Goal: Information Seeking & Learning: Find specific page/section

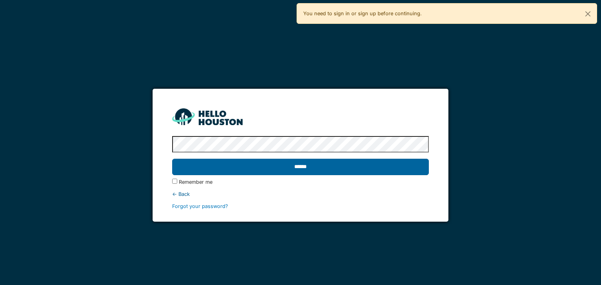
click at [337, 175] on input "******" at bounding box center [300, 167] width 256 height 16
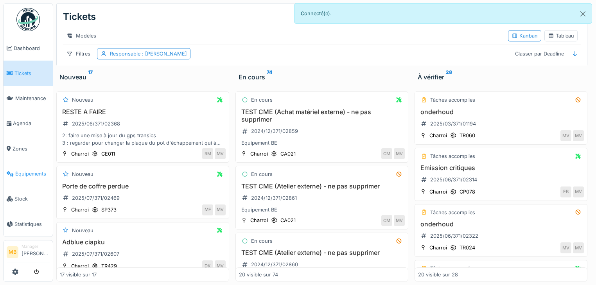
click at [32, 171] on span "Équipements" at bounding box center [32, 173] width 34 height 7
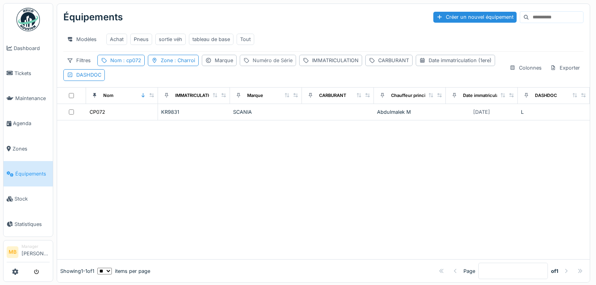
click at [269, 64] on div "Numéro de Série" at bounding box center [273, 60] width 40 height 7
click at [262, 102] on label "Numéro de Série" at bounding box center [270, 101] width 53 height 9
click at [262, 102] on Série_E4NzI "Numéro de Série" at bounding box center [294, 102] width 107 height 16
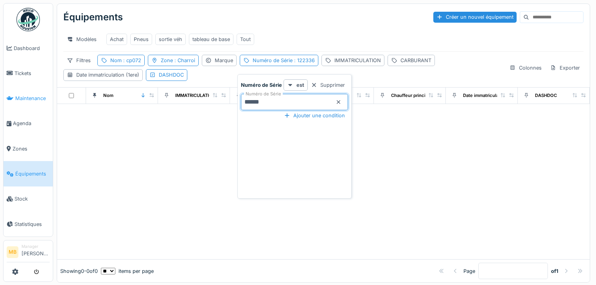
type Série_E4NzI "******"
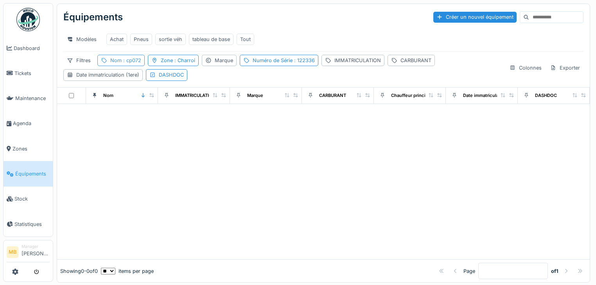
click at [133, 63] on span ": cp072" at bounding box center [132, 61] width 20 height 6
click at [172, 100] on icon at bounding box center [169, 102] width 6 height 5
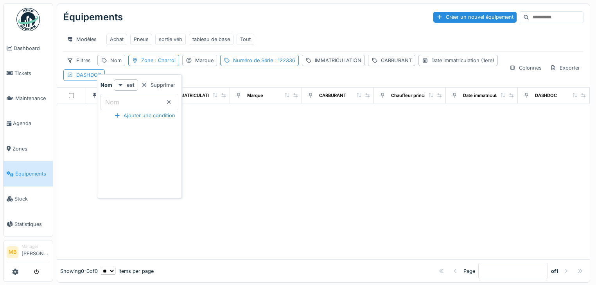
click at [340, 149] on div at bounding box center [323, 182] width 533 height 156
click at [263, 64] on div "Numéro de Série : 122336" at bounding box center [264, 60] width 62 height 7
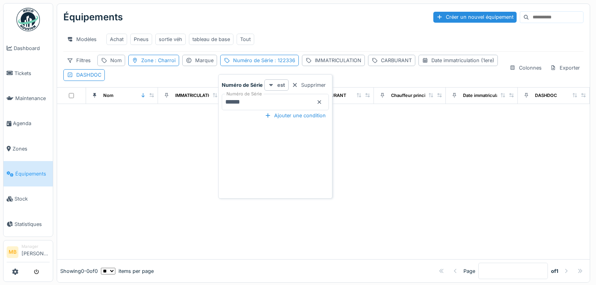
click at [279, 85] on strong "est" at bounding box center [282, 84] width 8 height 7
click at [276, 127] on div "est présent" at bounding box center [282, 126] width 33 height 12
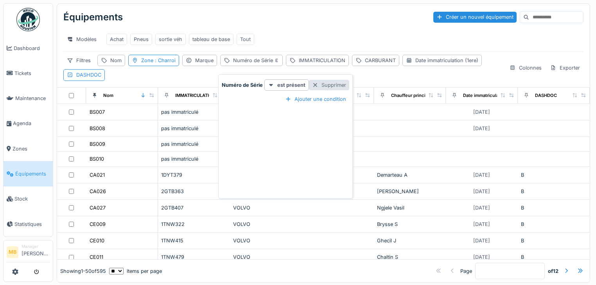
click at [321, 88] on div "Supprimer" at bounding box center [329, 85] width 40 height 11
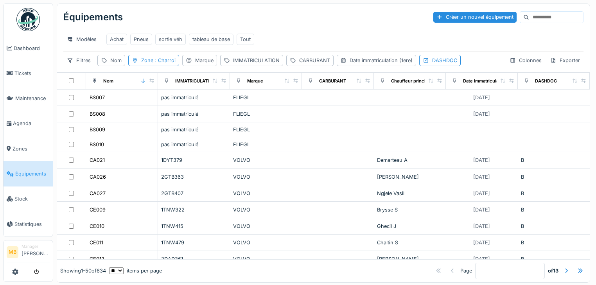
click at [207, 64] on div "Marque" at bounding box center [204, 60] width 18 height 7
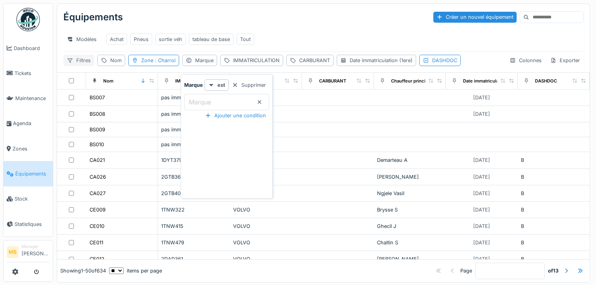
click at [86, 61] on div "Filtres" at bounding box center [78, 60] width 31 height 11
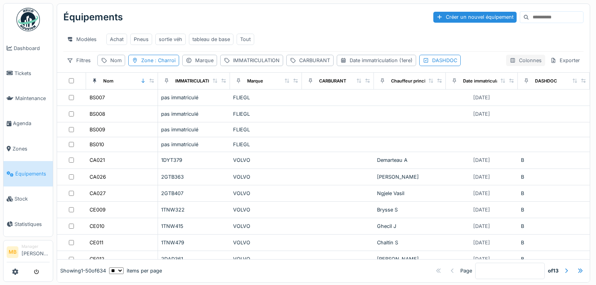
click at [511, 63] on icon at bounding box center [513, 60] width 4 height 4
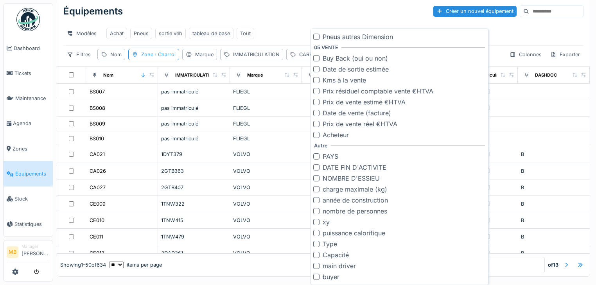
scroll to position [1233, 0]
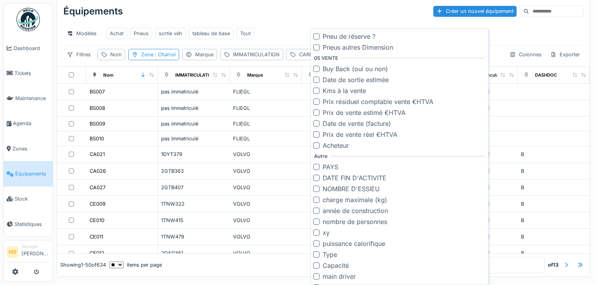
click at [519, 38] on div "Modèles Achat Pneus sortie véh tableau de base Tout" at bounding box center [323, 34] width 521 height 18
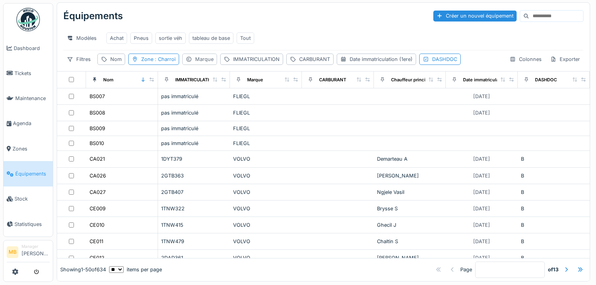
click at [202, 58] on div "Marque" at bounding box center [204, 59] width 18 height 7
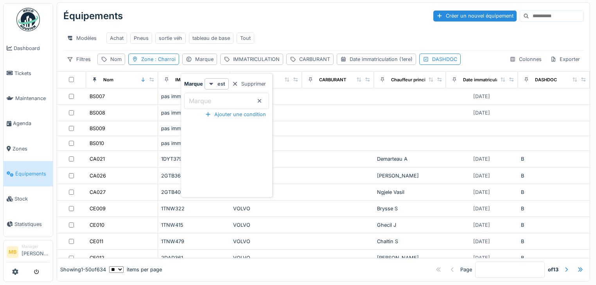
click at [214, 98] on input "Marque" at bounding box center [226, 101] width 85 height 16
type input "*****"
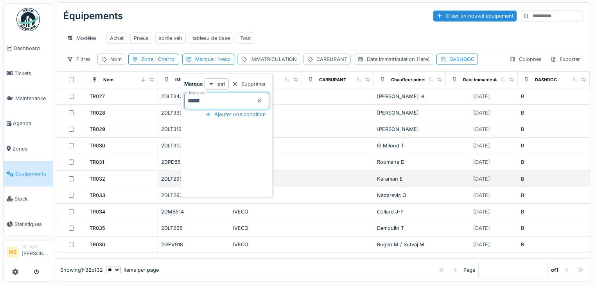
scroll to position [0, 0]
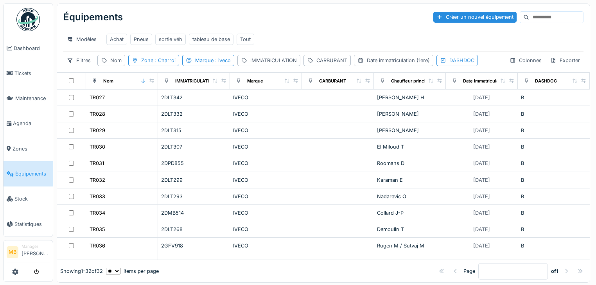
click at [457, 64] on div "DASHDOC" at bounding box center [462, 60] width 25 height 7
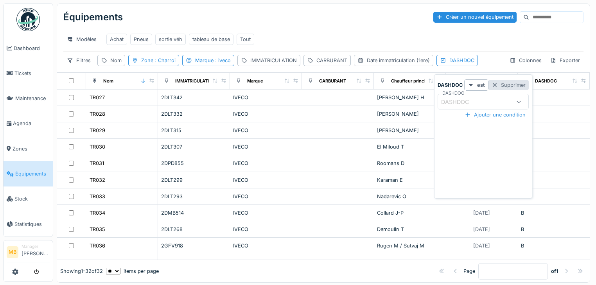
click at [495, 85] on div at bounding box center [495, 84] width 6 height 7
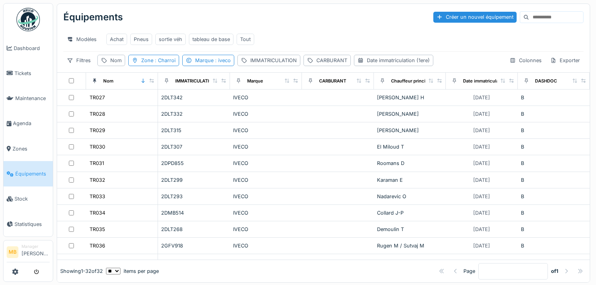
click at [86, 72] on div "Équipements Créer un nouvel équipement Modèles Achat Pneus sortie véh tableau d…" at bounding box center [323, 38] width 533 height 68
click at [86, 66] on div "Filtres" at bounding box center [78, 60] width 31 height 11
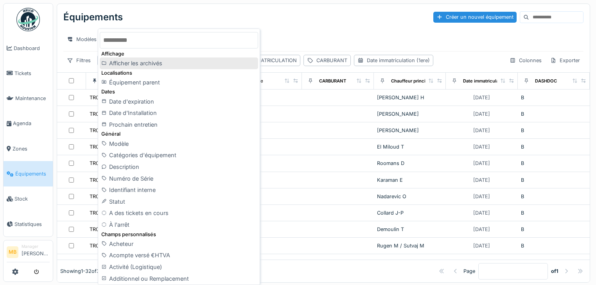
click at [116, 64] on div "Afficher les archivés" at bounding box center [179, 64] width 158 height 12
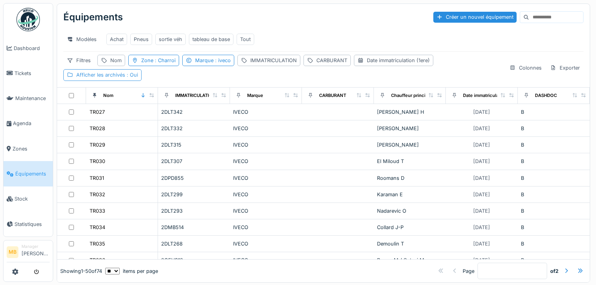
click at [123, 79] on div "Afficher les archivés : Oui" at bounding box center [107, 74] width 62 height 7
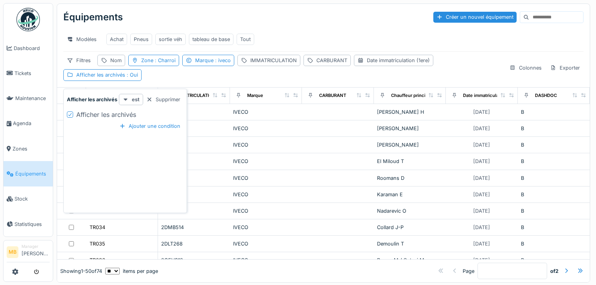
click at [124, 100] on icon at bounding box center [126, 99] width 6 height 5
click at [131, 99] on div "est" at bounding box center [131, 99] width 24 height 11
click at [154, 101] on div "Supprimer" at bounding box center [163, 99] width 40 height 11
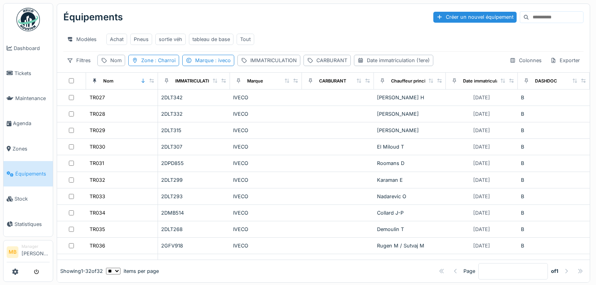
click at [474, 39] on div "Modèles Achat Pneus sortie véh tableau de base Tout" at bounding box center [323, 40] width 521 height 18
click at [30, 151] on link "Zones" at bounding box center [28, 148] width 49 height 25
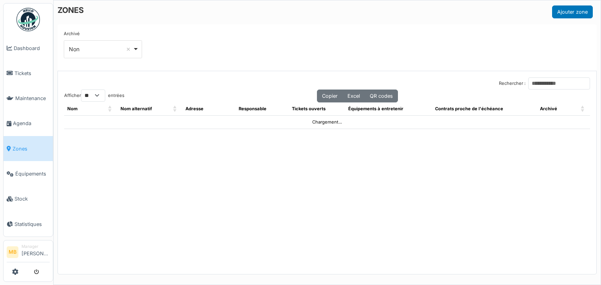
select select "**"
click at [26, 173] on link "Équipements" at bounding box center [28, 173] width 49 height 25
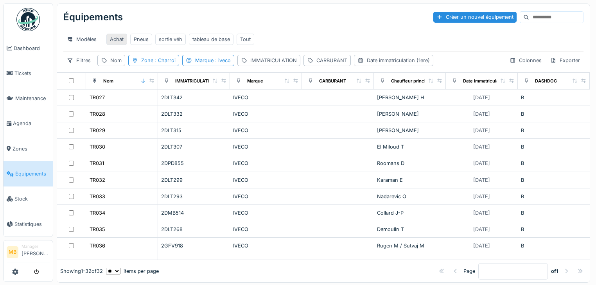
click at [120, 41] on div "Achat" at bounding box center [117, 39] width 14 height 7
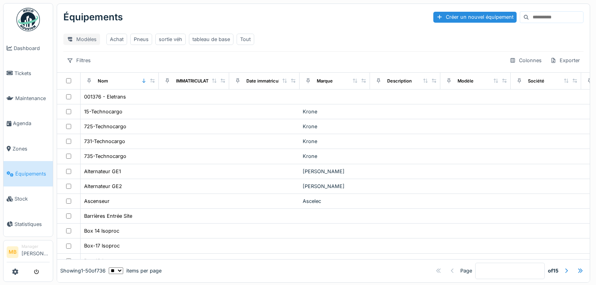
click at [91, 36] on div "Modèles" at bounding box center [81, 39] width 37 height 11
click at [91, 37] on div "Modèles" at bounding box center [81, 39] width 37 height 11
click at [242, 39] on div "Tout" at bounding box center [245, 39] width 11 height 7
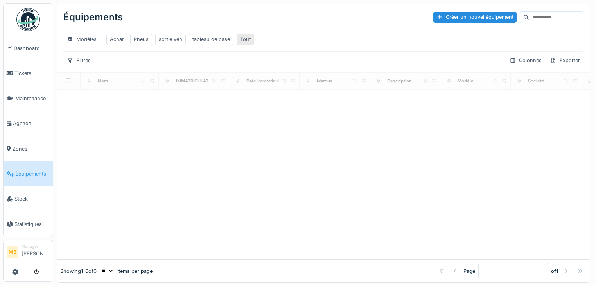
click at [237, 39] on div "Tout" at bounding box center [246, 39] width 18 height 11
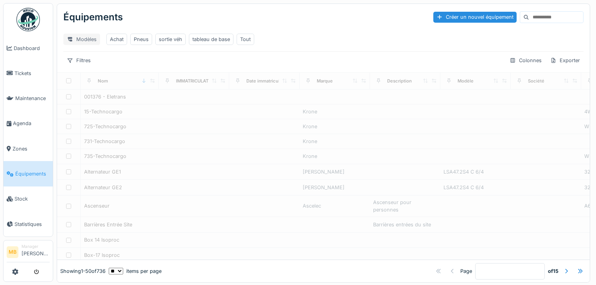
click at [87, 38] on div "Modèles" at bounding box center [81, 39] width 37 height 11
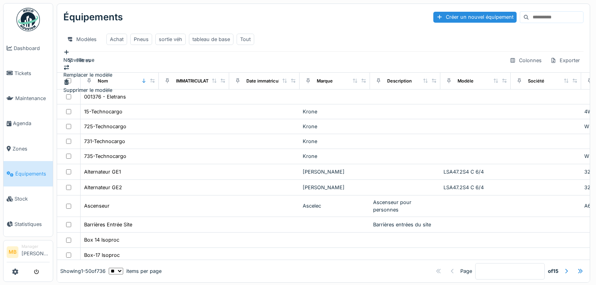
click at [187, 61] on div "Filtres Colonnes Exporter" at bounding box center [323, 60] width 521 height 11
click at [204, 41] on div "tableau de base" at bounding box center [212, 39] width 38 height 7
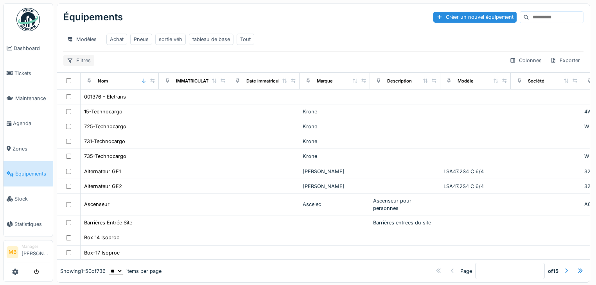
click at [72, 63] on icon at bounding box center [70, 60] width 6 height 5
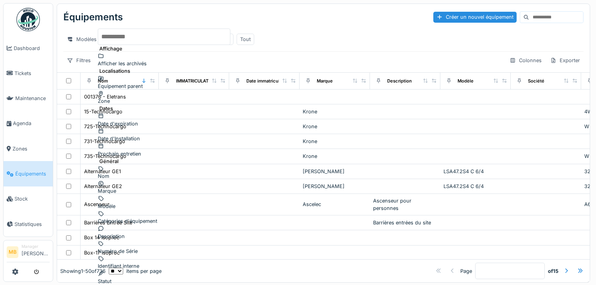
click at [115, 94] on div "Zone" at bounding box center [164, 97] width 133 height 15
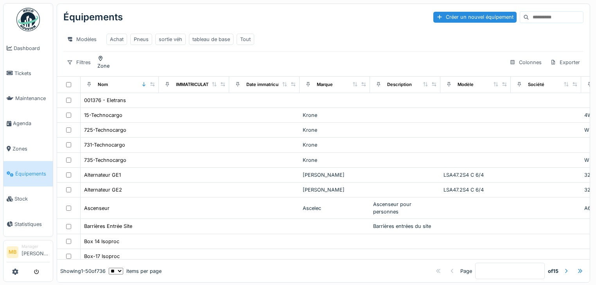
click at [110, 67] on div "Zone" at bounding box center [103, 65] width 12 height 7
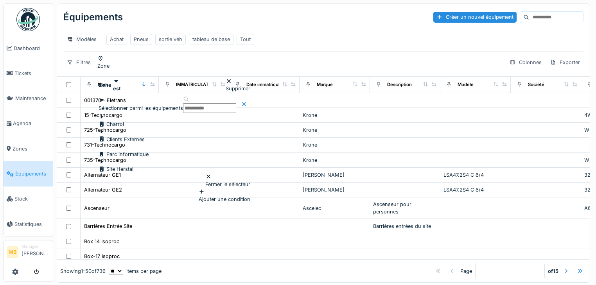
click at [118, 121] on div at bounding box center [111, 121] width 25 height 0
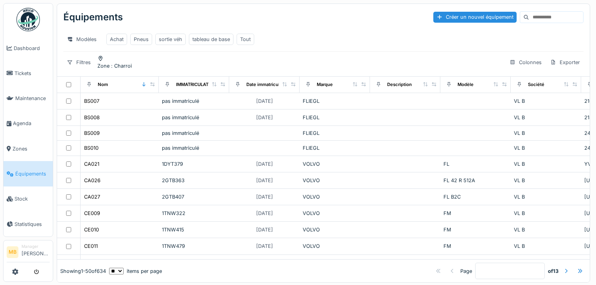
click at [250, 59] on div "Filtres Zone : Charroi Colonnes Exporter" at bounding box center [323, 62] width 521 height 15
click at [519, 66] on div "Colonnes" at bounding box center [525, 62] width 39 height 11
click at [76, 62] on div "Filtres" at bounding box center [78, 62] width 31 height 11
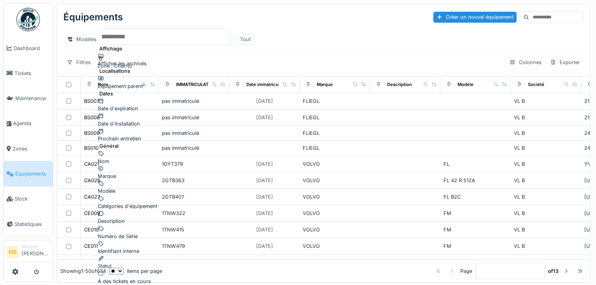
click at [122, 150] on div "Nom" at bounding box center [164, 157] width 133 height 15
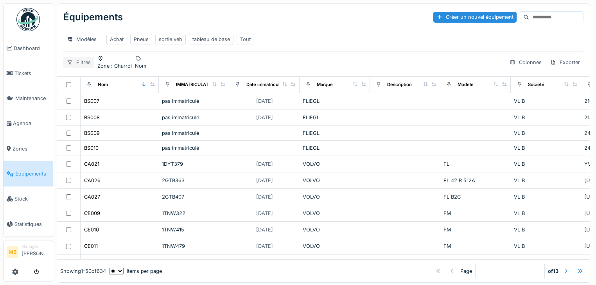
click at [80, 66] on div "Filtres" at bounding box center [78, 62] width 31 height 11
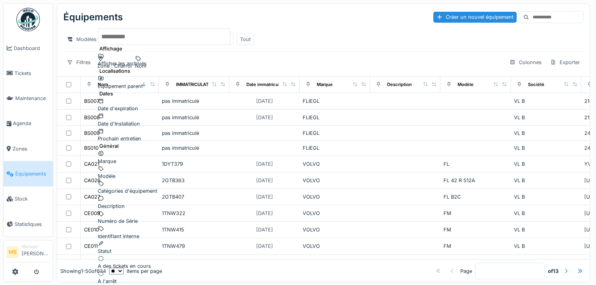
click at [133, 150] on div "Marque" at bounding box center [164, 157] width 133 height 15
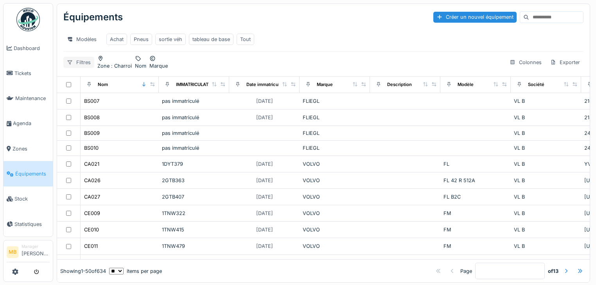
click at [79, 68] on div "Filtres" at bounding box center [78, 62] width 31 height 11
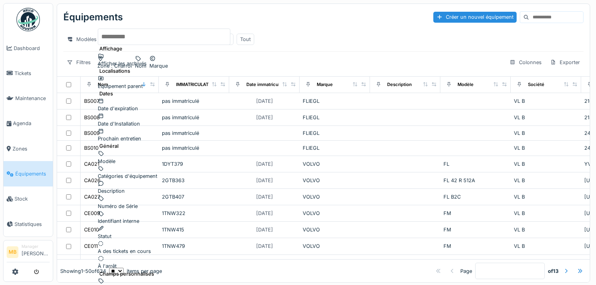
click at [139, 210] on div "Identifiant interne" at bounding box center [164, 217] width 133 height 15
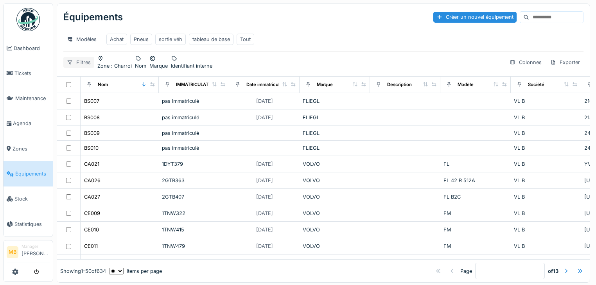
click at [80, 63] on div "Filtres" at bounding box center [78, 62] width 31 height 11
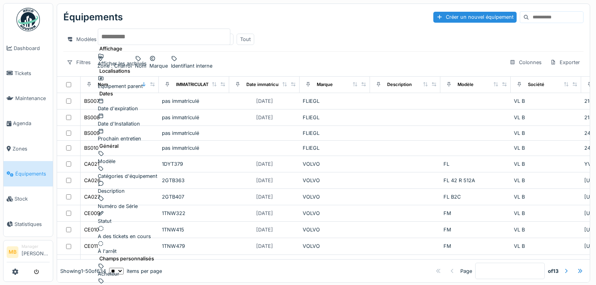
click at [128, 195] on div "Numéro de Série" at bounding box center [164, 202] width 133 height 15
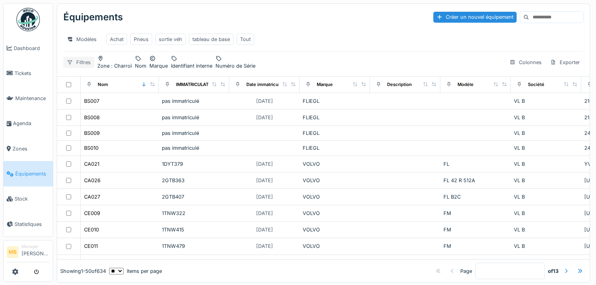
click at [79, 64] on div "Filtres" at bounding box center [78, 62] width 31 height 11
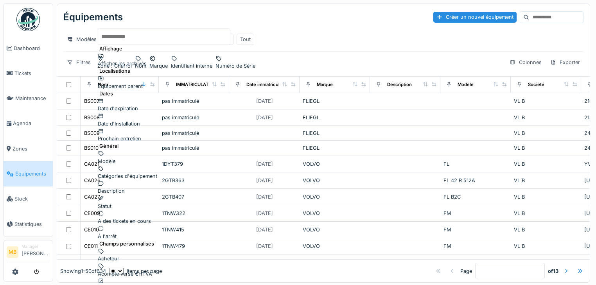
click at [112, 195] on div "Statut" at bounding box center [164, 202] width 133 height 15
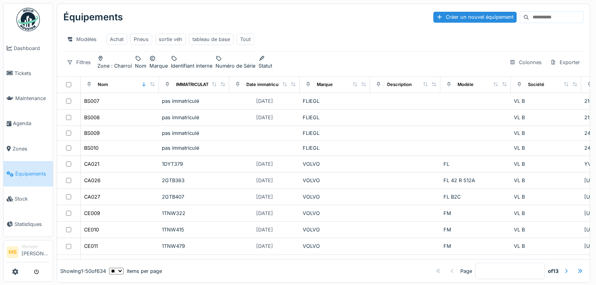
click at [272, 65] on div "Statut" at bounding box center [266, 65] width 14 height 7
click at [384, 105] on input "Statut" at bounding box center [381, 111] width 83 height 16
click at [364, 89] on div "est" at bounding box center [361, 84] width 8 height 15
click at [364, 88] on strong "est" at bounding box center [361, 89] width 8 height 6
click at [78, 61] on div "Filtres" at bounding box center [78, 62] width 31 height 11
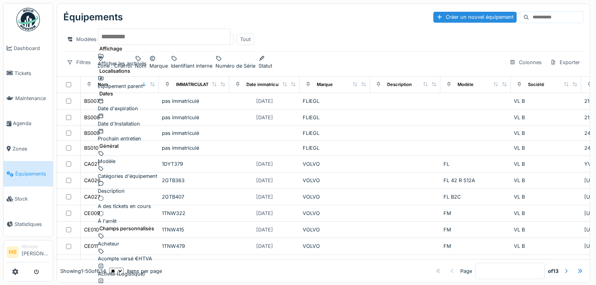
click at [138, 64] on div "Afficher les archivés" at bounding box center [164, 59] width 133 height 15
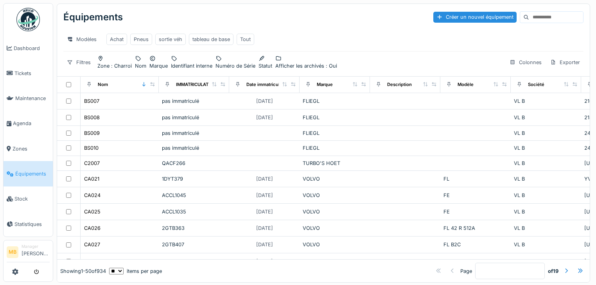
click at [337, 62] on div at bounding box center [307, 58] width 62 height 7
click at [378, 100] on icon at bounding box center [376, 101] width 5 height 4
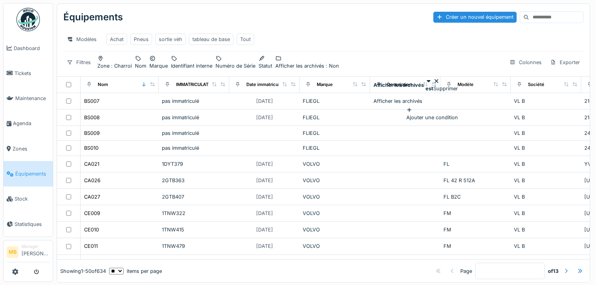
click at [378, 97] on div at bounding box center [416, 97] width 85 height 0
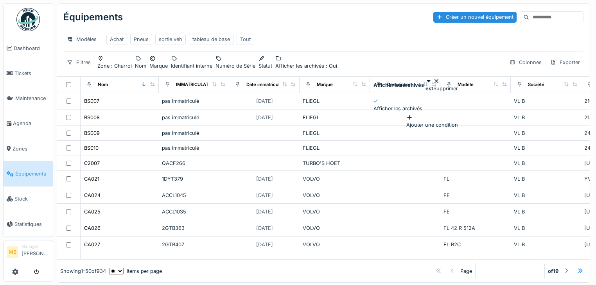
click at [434, 86] on strong "est" at bounding box center [430, 89] width 8 height 6
click at [434, 102] on div "est" at bounding box center [430, 98] width 7 height 7
click at [337, 66] on div "Afficher les archivés : Oui" at bounding box center [307, 65] width 62 height 7
click at [74, 64] on div "Filtres" at bounding box center [78, 62] width 31 height 11
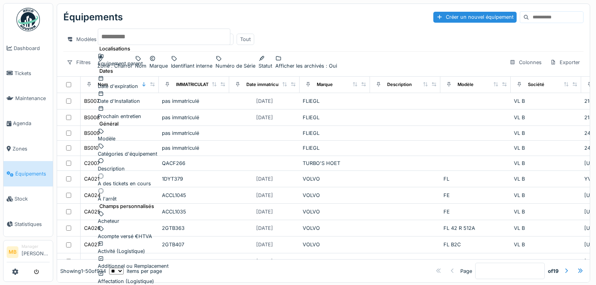
scroll to position [157, 0]
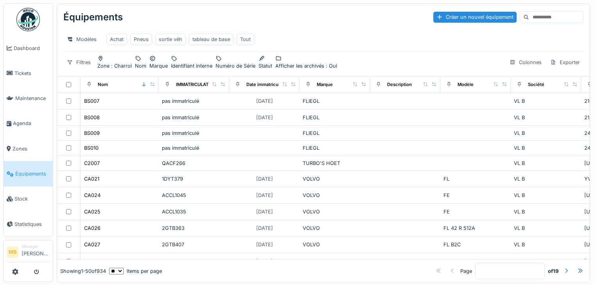
click at [337, 65] on div "Afficher les archivés : Oui" at bounding box center [307, 65] width 62 height 7
click at [282, 61] on icon at bounding box center [279, 58] width 6 height 5
click at [458, 86] on div "Supprimer" at bounding box center [446, 84] width 25 height 15
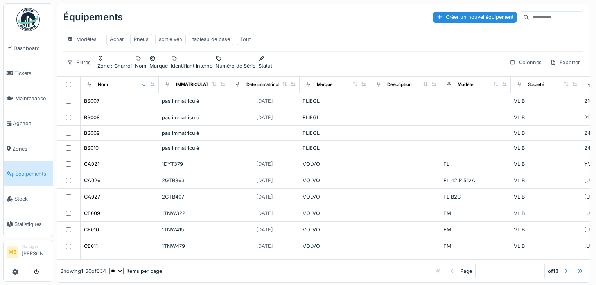
click at [272, 65] on div "Statut" at bounding box center [266, 65] width 14 height 7
click at [405, 84] on div "Supprimer" at bounding box center [411, 84] width 25 height 15
click at [83, 64] on div "Filtres" at bounding box center [78, 62] width 31 height 11
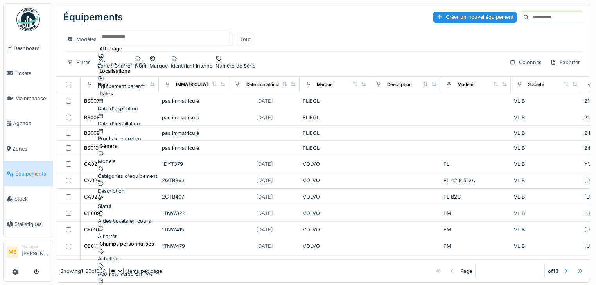
scroll to position [31, 0]
click at [119, 225] on div "À l'arrêt" at bounding box center [164, 232] width 133 height 15
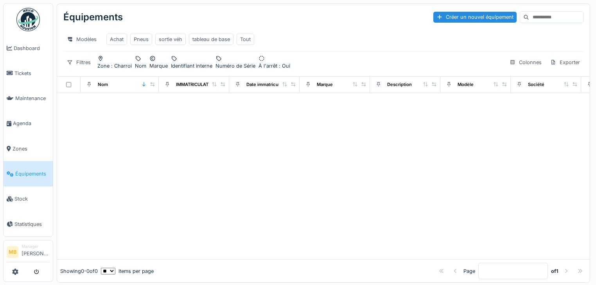
click at [290, 65] on div "À l'arrêt : Oui" at bounding box center [275, 65] width 32 height 7
click at [345, 99] on icon at bounding box center [342, 101] width 5 height 4
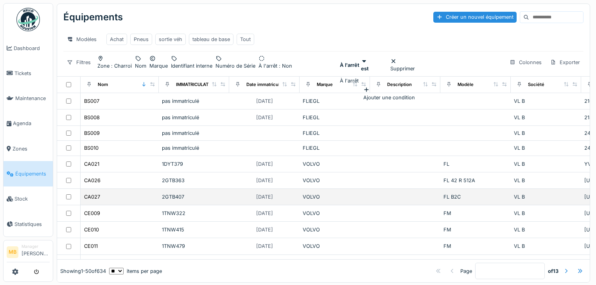
scroll to position [125, 0]
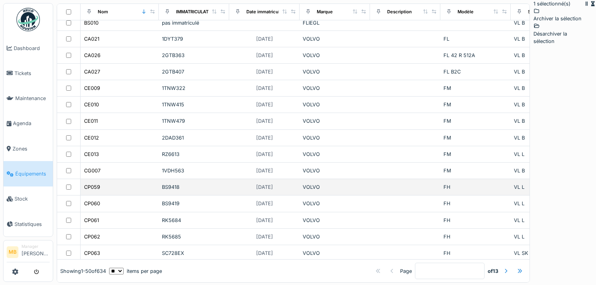
scroll to position [139, 0]
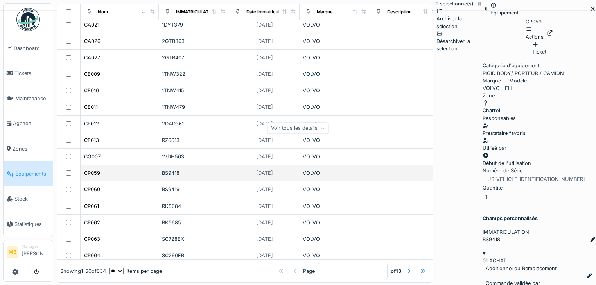
click at [138, 177] on div "CP059" at bounding box center [120, 173] width 72 height 8
click at [171, 177] on div "BS9418" at bounding box center [194, 172] width 64 height 7
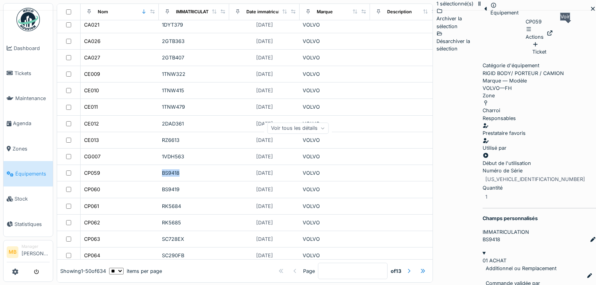
click at [553, 31] on icon at bounding box center [550, 33] width 6 height 5
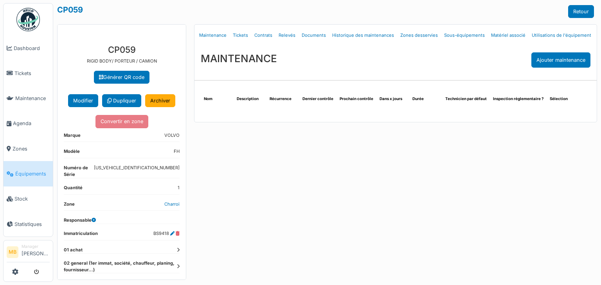
scroll to position [61, 0]
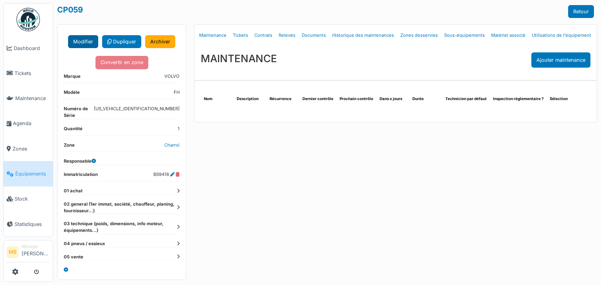
click at [85, 42] on button "Modifier" at bounding box center [83, 41] width 30 height 13
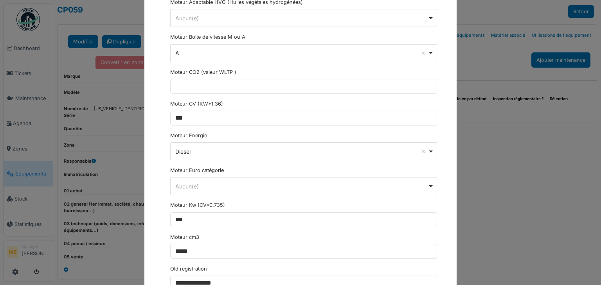
scroll to position [1910, 0]
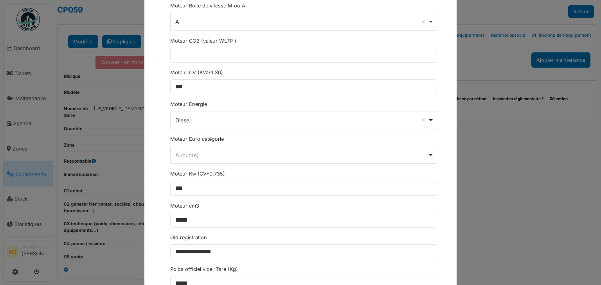
click at [223, 151] on div "Aucun(e) Remove item" at bounding box center [301, 155] width 252 height 8
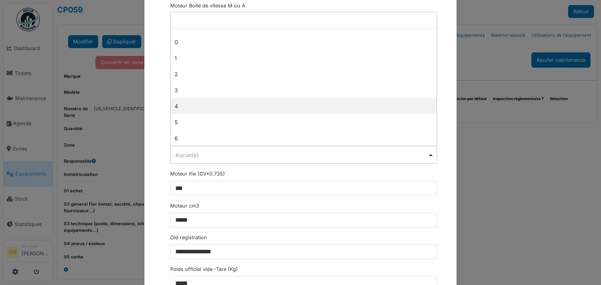
scroll to position [27, 0]
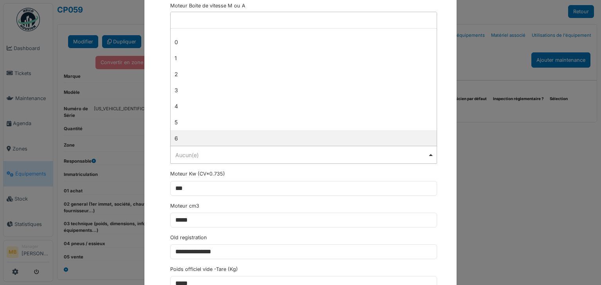
select select "*"
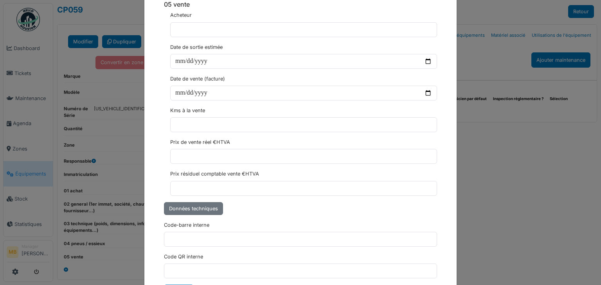
scroll to position [2874, 0]
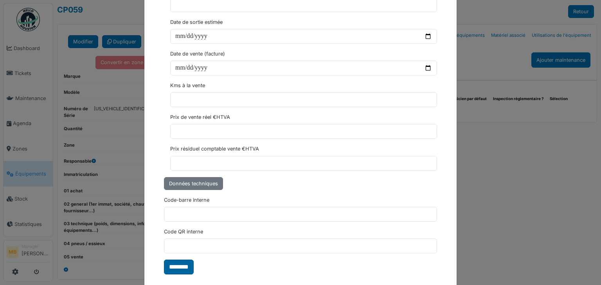
click at [178, 260] on input "********" at bounding box center [179, 267] width 30 height 15
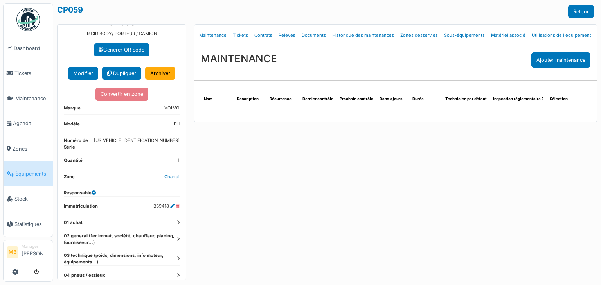
scroll to position [61, 0]
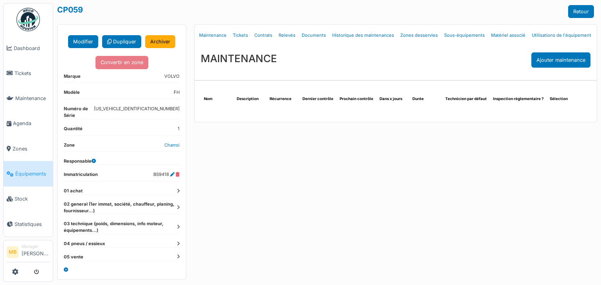
click at [171, 258] on dt "05 vente" at bounding box center [122, 257] width 116 height 7
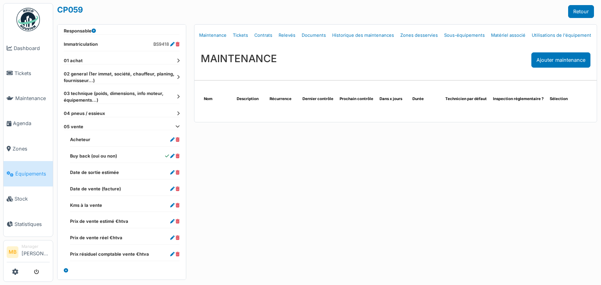
scroll to position [192, 0]
click at [296, 191] on div "Menu Détails Maintenance Tickets Contrats Relevés Documents Historique des main…" at bounding box center [395, 152] width 411 height 256
click at [564, 34] on link "Utilisations de l'équipement" at bounding box center [562, 35] width 66 height 18
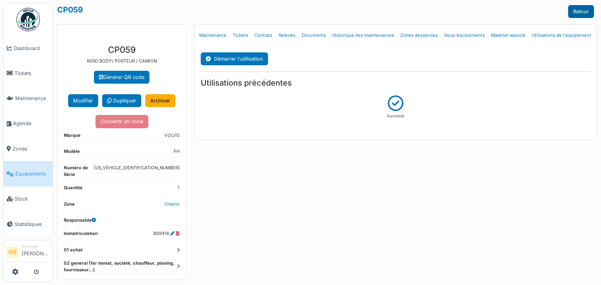
click at [579, 11] on link "Retour" at bounding box center [581, 11] width 26 height 13
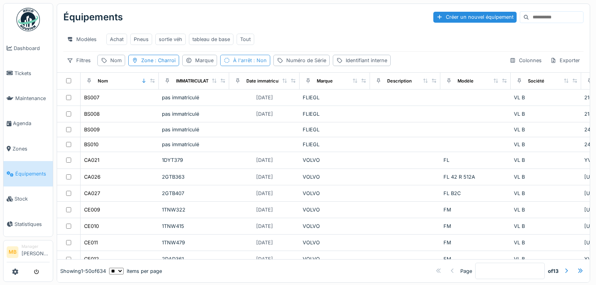
click at [255, 63] on span ": Non" at bounding box center [259, 61] width 15 height 6
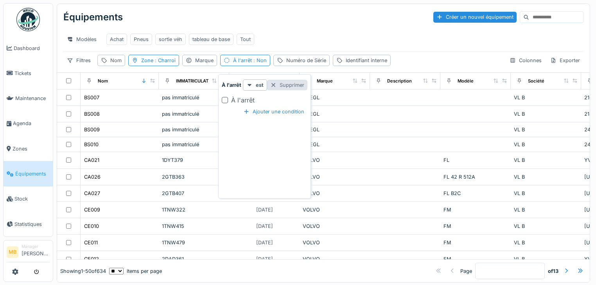
click at [275, 86] on div at bounding box center [273, 84] width 6 height 7
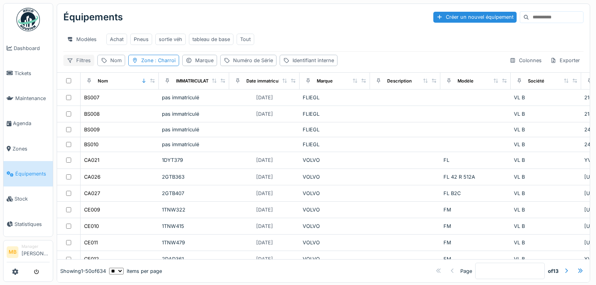
click at [81, 66] on div "Filtres" at bounding box center [78, 60] width 31 height 11
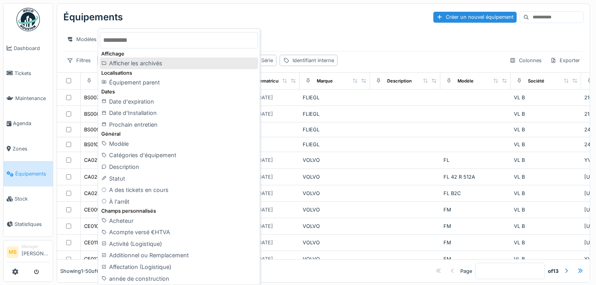
click at [131, 67] on div "Afficher les archivés" at bounding box center [179, 64] width 158 height 12
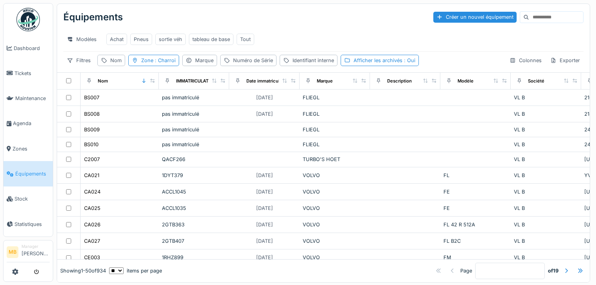
click at [393, 72] on div "Équipements Créer un nouvel équipement Modèles Achat Pneus sortie véh tableau d…" at bounding box center [323, 38] width 533 height 68
click at [387, 64] on div "Afficher les archivés : Oui" at bounding box center [385, 60] width 62 height 7
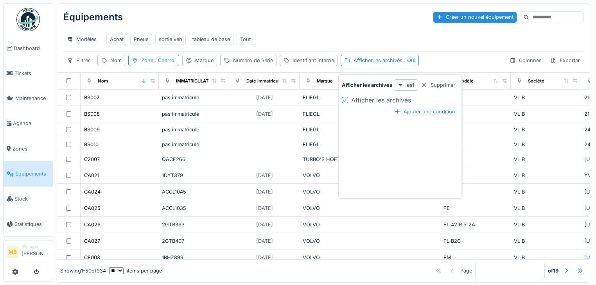
click at [402, 85] on icon at bounding box center [401, 85] width 6 height 5
click at [403, 103] on div "est" at bounding box center [401, 103] width 11 height 12
click at [413, 86] on strong "est" at bounding box center [411, 84] width 8 height 7
click at [344, 101] on icon at bounding box center [345, 100] width 5 height 4
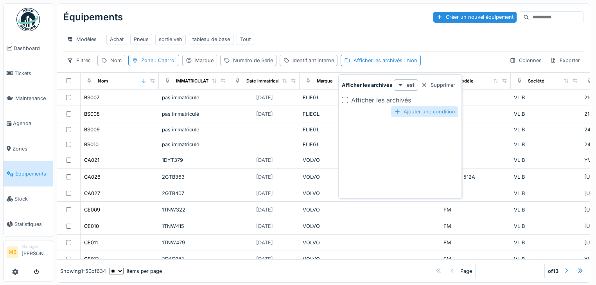
click at [403, 115] on div "Ajouter une condition" at bounding box center [424, 111] width 67 height 11
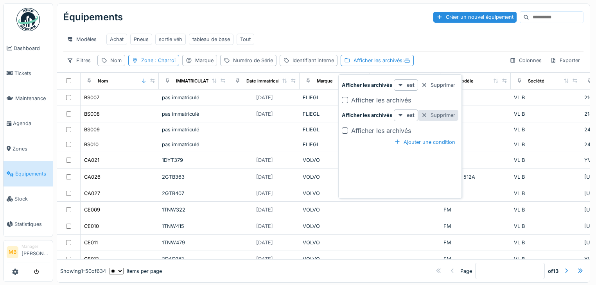
click at [426, 115] on div at bounding box center [425, 115] width 6 height 7
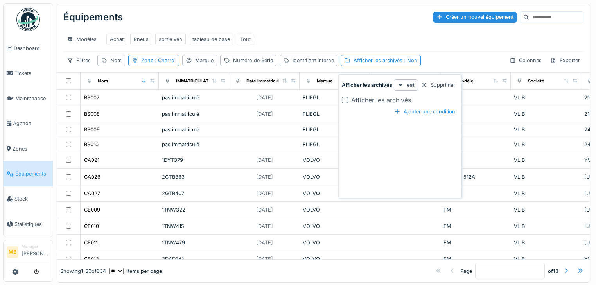
click at [348, 99] on div at bounding box center [345, 100] width 6 height 6
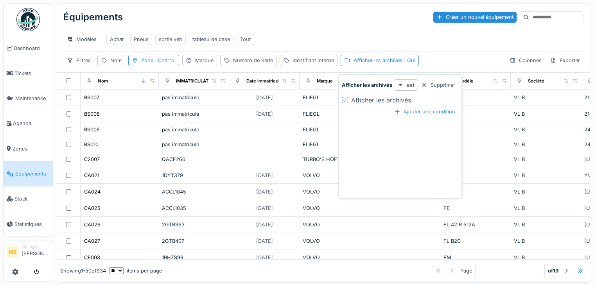
click at [400, 86] on icon at bounding box center [401, 85] width 6 height 5
click at [425, 86] on div at bounding box center [425, 84] width 6 height 7
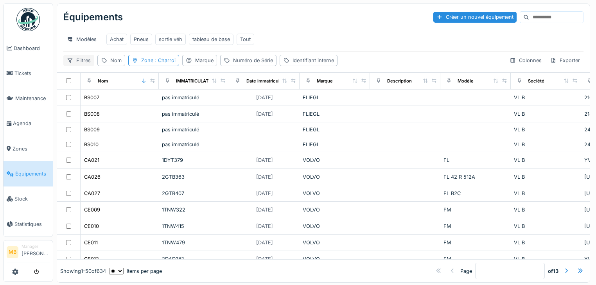
click at [82, 66] on div "Filtres" at bounding box center [78, 60] width 31 height 11
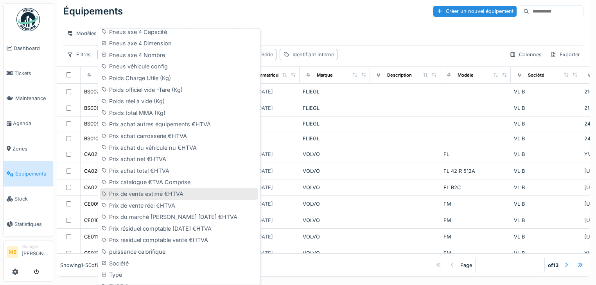
scroll to position [1080, 0]
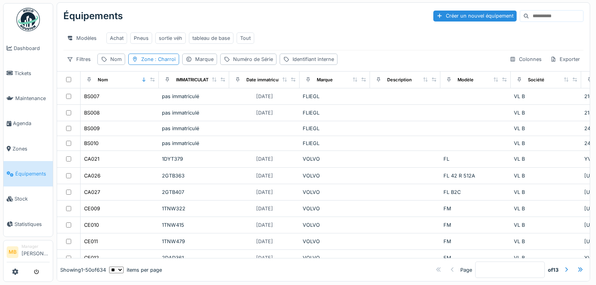
click at [388, 46] on div "Modèles Achat Pneus sortie véh tableau de base Tout" at bounding box center [323, 38] width 521 height 18
click at [84, 61] on div "Filtres" at bounding box center [78, 59] width 31 height 11
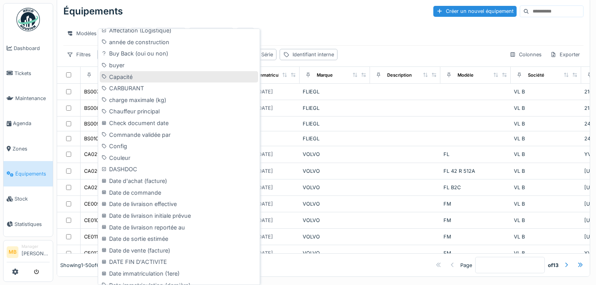
scroll to position [250, 0]
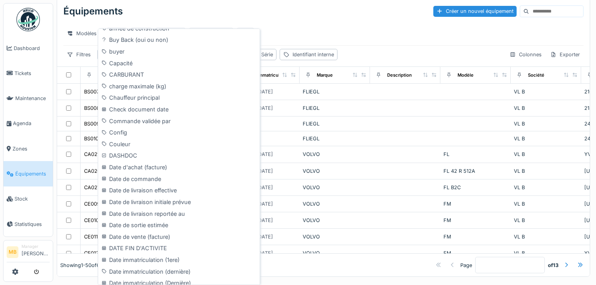
click at [340, 34] on div "Modèles Achat Pneus sortie véh tableau de base Tout" at bounding box center [323, 34] width 521 height 18
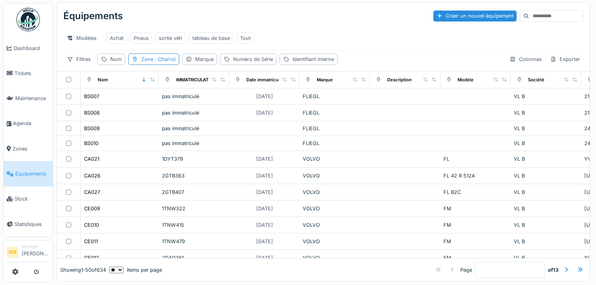
click at [70, 65] on div "Équipements Créer un nouvel équipement Modèles Achat Pneus sortie véh tableau d…" at bounding box center [323, 37] width 533 height 68
click at [72, 62] on div at bounding box center [70, 59] width 6 height 7
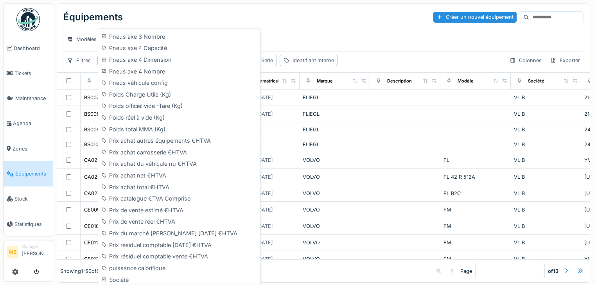
scroll to position [1159, 0]
click at [157, 220] on div "Prix de vente réel €HTVA" at bounding box center [179, 221] width 158 height 12
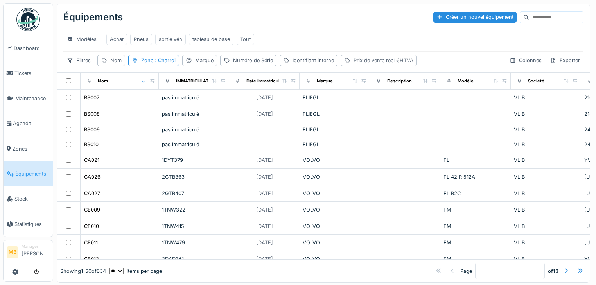
click at [354, 66] on div "Prix de vente réel €HTVA" at bounding box center [379, 60] width 76 height 11
click at [416, 88] on div "est" at bounding box center [418, 84] width 24 height 11
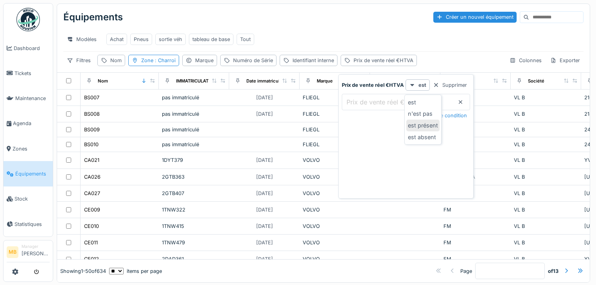
click at [419, 127] on div "est présent" at bounding box center [423, 126] width 33 height 12
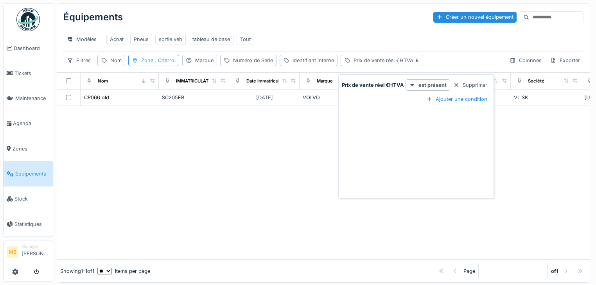
click at [523, 136] on div at bounding box center [323, 183] width 533 height 154
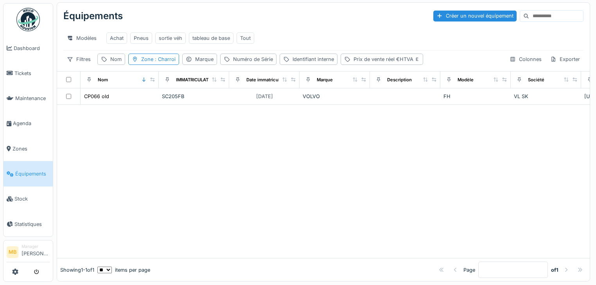
scroll to position [0, 0]
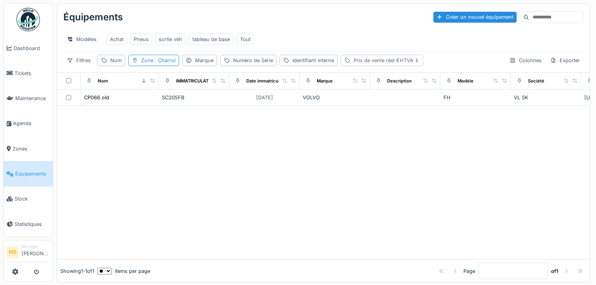
click at [387, 64] on div "Prix de vente réel €HTVA" at bounding box center [387, 60] width 66 height 7
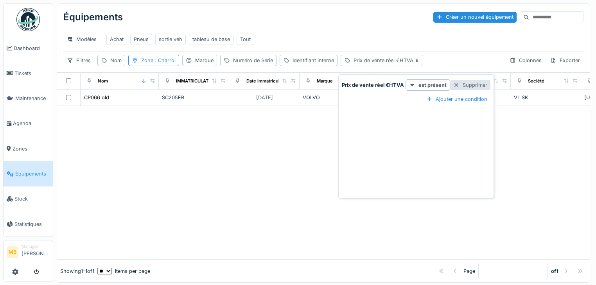
click at [454, 86] on div at bounding box center [457, 84] width 6 height 7
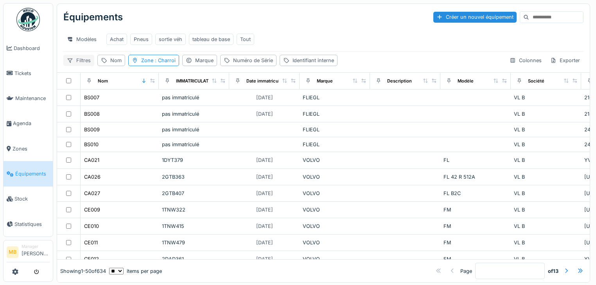
click at [87, 66] on div "Filtres" at bounding box center [78, 60] width 31 height 11
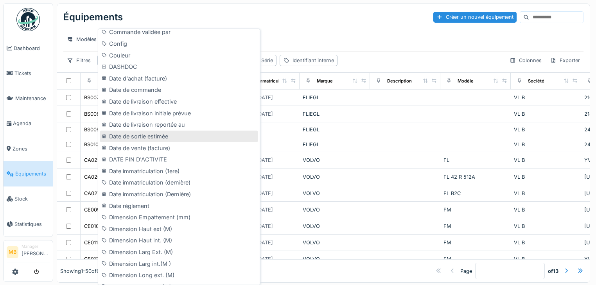
scroll to position [376, 0]
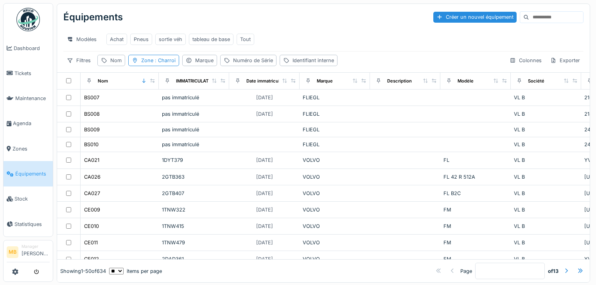
click at [391, 51] on div "Modèles Achat Pneus sortie véh tableau de base Tout" at bounding box center [323, 39] width 521 height 24
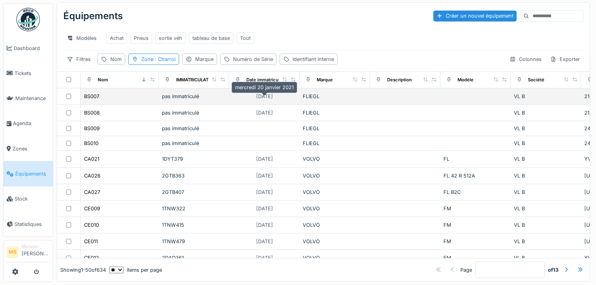
scroll to position [0, 0]
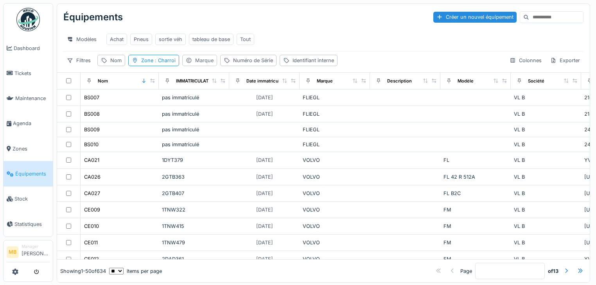
click at [193, 65] on div "Marque" at bounding box center [199, 60] width 35 height 11
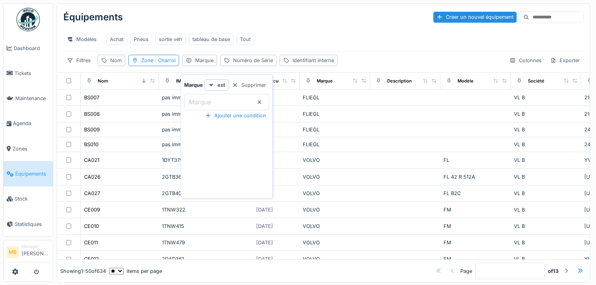
click at [193, 101] on label "Marque" at bounding box center [199, 101] width 25 height 9
click at [193, 101] on input "Marque" at bounding box center [226, 102] width 85 height 16
type input "*****"
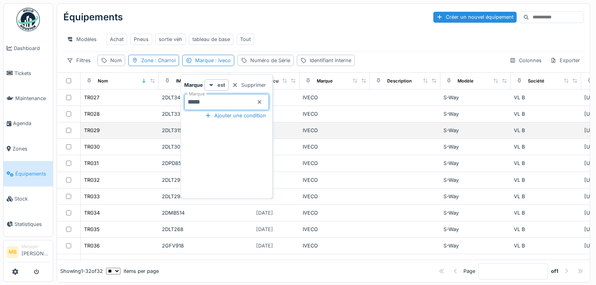
click at [481, 132] on div "S-Way" at bounding box center [476, 130] width 64 height 7
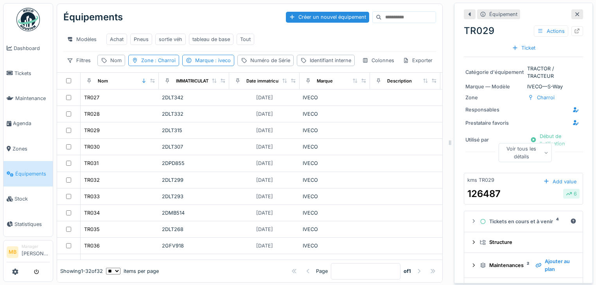
click at [575, 16] on icon at bounding box center [578, 14] width 6 height 5
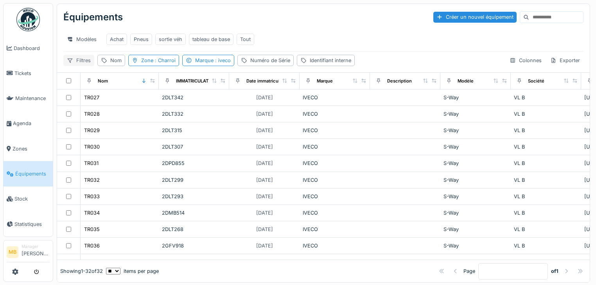
click at [80, 66] on div "Filtres" at bounding box center [78, 60] width 31 height 11
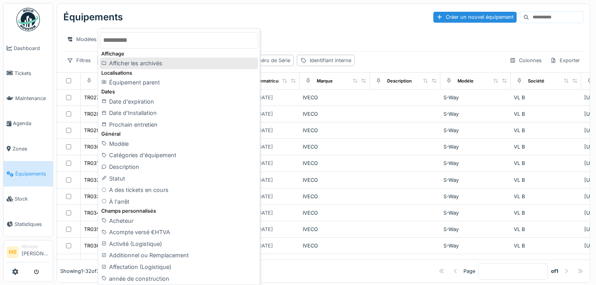
click at [144, 65] on div "Afficher les archivés" at bounding box center [179, 64] width 158 height 12
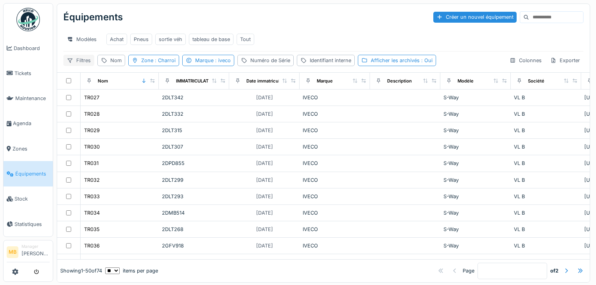
click at [92, 63] on div "Filtres" at bounding box center [78, 60] width 31 height 11
click at [449, 66] on div "Filtres Nom Zone : Charroi Marque : iveco Numéro de Série Identifiant interne A…" at bounding box center [323, 60] width 521 height 11
click at [386, 64] on div "Afficher les archivés : Oui" at bounding box center [402, 60] width 62 height 7
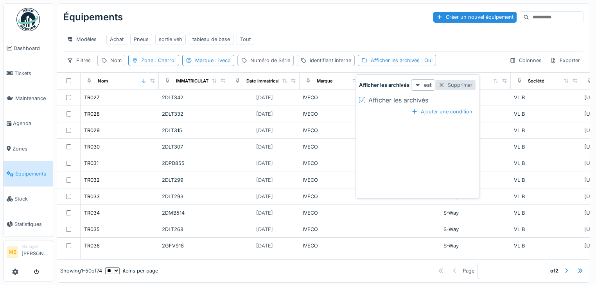
click at [440, 87] on div at bounding box center [442, 84] width 6 height 7
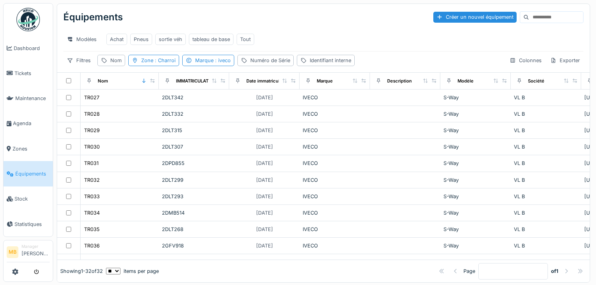
click at [83, 71] on div "Équipements Créer un nouvel équipement Modèles Achat Pneus sortie véh tableau d…" at bounding box center [323, 38] width 533 height 68
click at [79, 64] on div "Filtres" at bounding box center [78, 60] width 31 height 11
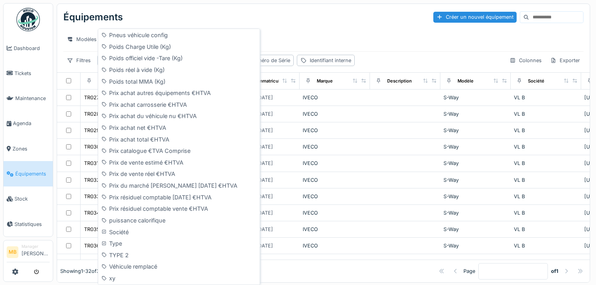
scroll to position [1206, 0]
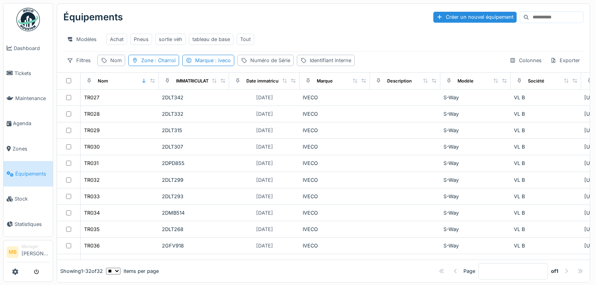
click at [316, 40] on div "Modèles Achat Pneus sortie véh tableau de base Tout" at bounding box center [323, 40] width 521 height 18
click at [84, 63] on div "Filtres" at bounding box center [78, 60] width 31 height 11
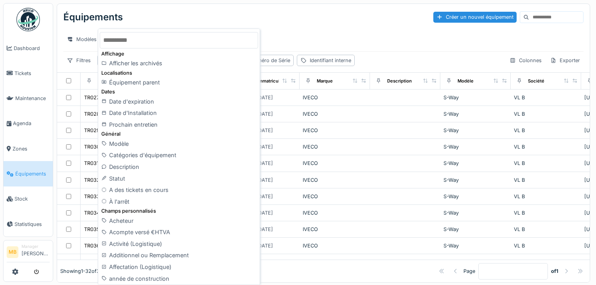
click at [405, 47] on div "Modèles Achat Pneus sortie véh tableau de base Tout" at bounding box center [323, 40] width 521 height 18
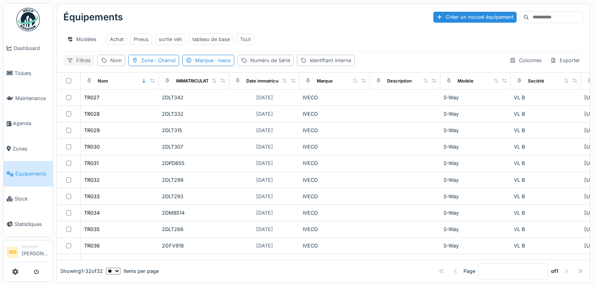
click at [72, 63] on icon at bounding box center [70, 60] width 6 height 5
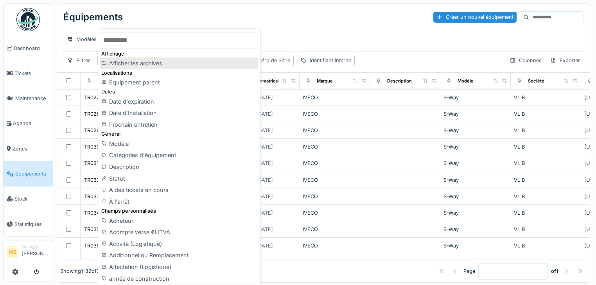
click at [123, 65] on div "Afficher les archivés" at bounding box center [179, 64] width 158 height 12
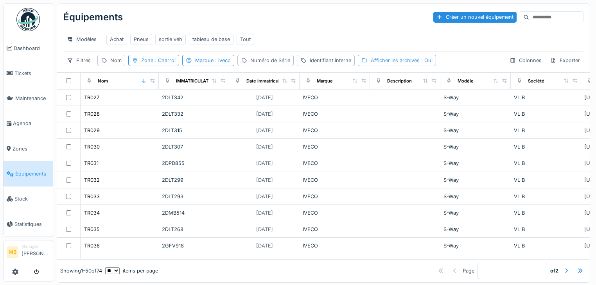
click at [391, 64] on div "Afficher les archivés : Oui" at bounding box center [402, 60] width 62 height 7
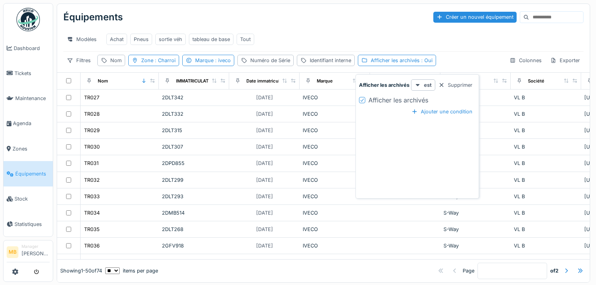
click at [364, 99] on div at bounding box center [362, 100] width 6 height 6
click at [365, 99] on div at bounding box center [362, 100] width 6 height 6
click at [425, 113] on div "Ajouter une condition" at bounding box center [442, 111] width 67 height 11
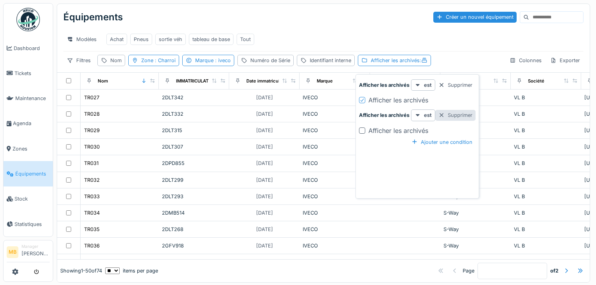
click at [443, 116] on div at bounding box center [442, 115] width 6 height 7
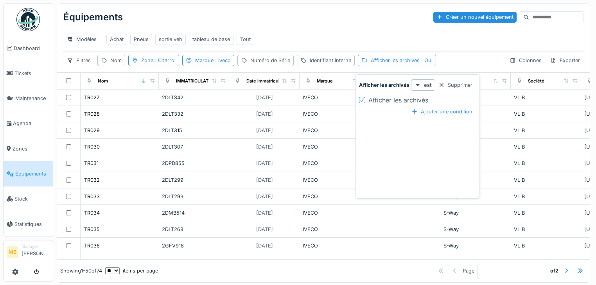
click at [467, 61] on div "Filtres Nom Zone : Charroi Marque : iveco Numéro de Série Identifiant interne A…" at bounding box center [323, 60] width 521 height 11
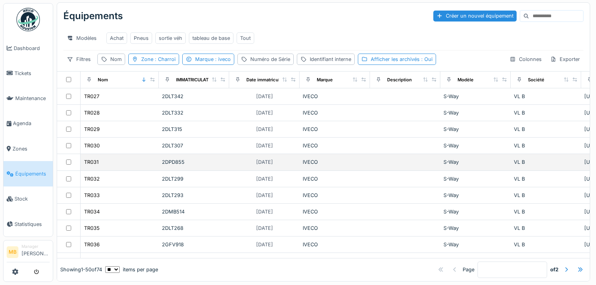
scroll to position [0, 0]
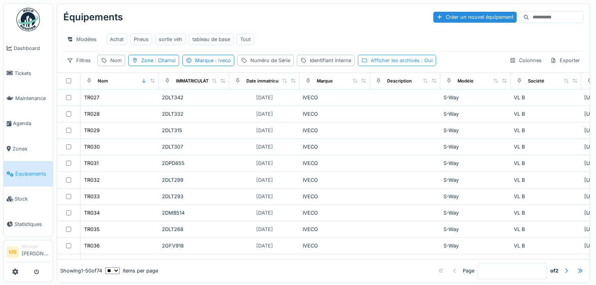
click at [401, 63] on div "Afficher les archivés : Oui" at bounding box center [402, 60] width 62 height 7
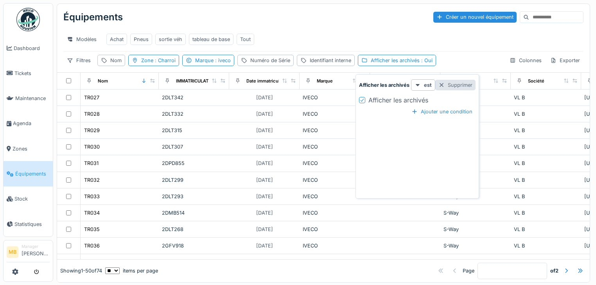
click at [441, 85] on div at bounding box center [442, 84] width 6 height 7
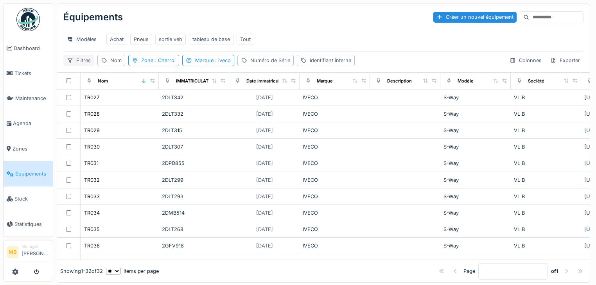
click at [74, 61] on div "Filtres" at bounding box center [78, 60] width 31 height 11
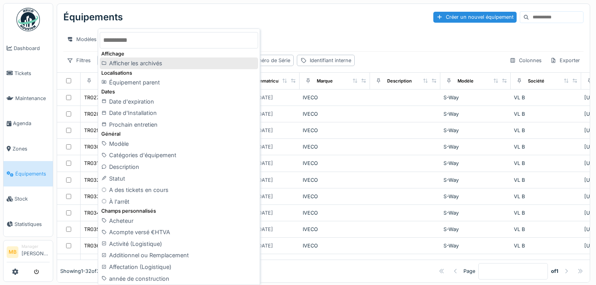
click at [127, 63] on div "Afficher les archivés" at bounding box center [179, 64] width 158 height 12
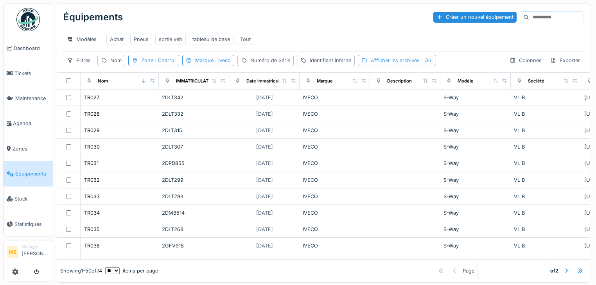
click at [399, 64] on div "Afficher les archivés : Oui" at bounding box center [402, 60] width 62 height 7
click at [218, 63] on span ": iveco" at bounding box center [222, 61] width 17 height 6
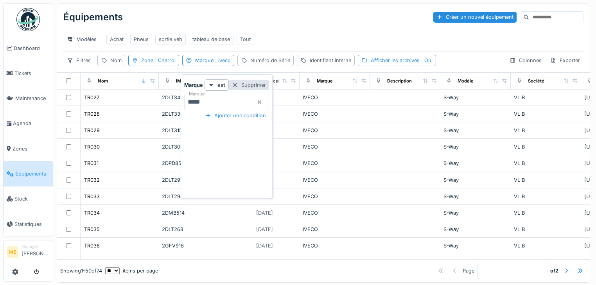
click at [263, 89] on div "Supprimer" at bounding box center [249, 85] width 40 height 11
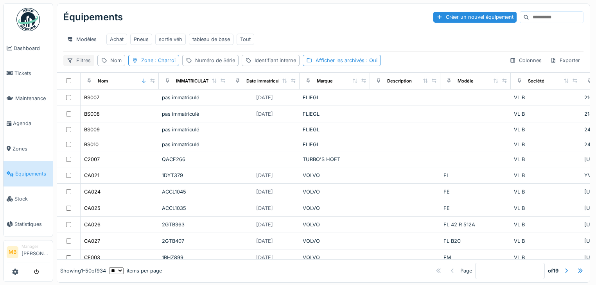
click at [82, 63] on div "Filtres" at bounding box center [78, 60] width 31 height 11
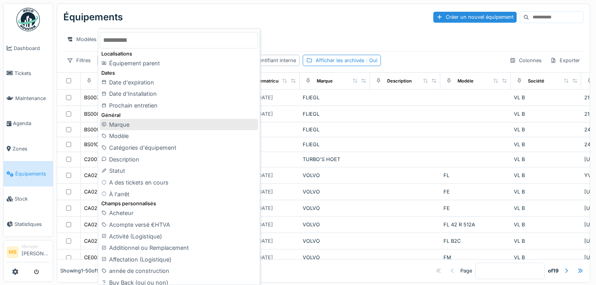
drag, startPoint x: 139, startPoint y: 135, endPoint x: 141, endPoint y: 127, distance: 8.8
click at [141, 127] on div "Marque" at bounding box center [179, 125] width 158 height 12
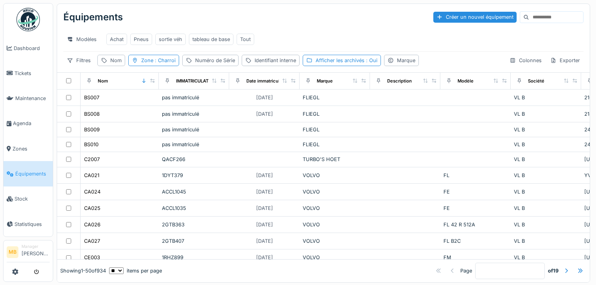
click at [344, 59] on div "Équipements Créer un nouvel équipement Modèles Achat Pneus sortie véh tableau d…" at bounding box center [323, 38] width 533 height 68
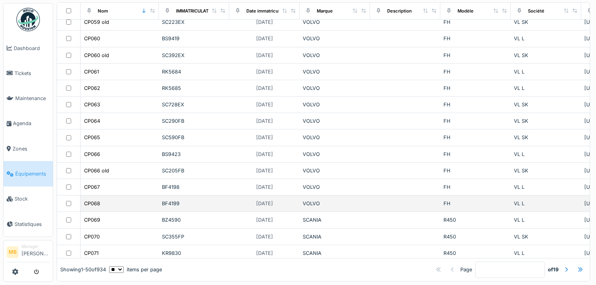
scroll to position [6, 0]
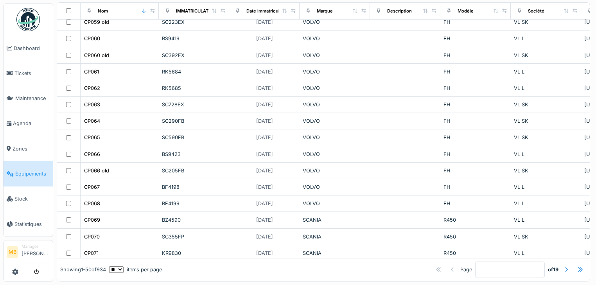
click at [564, 267] on div at bounding box center [567, 270] width 6 height 7
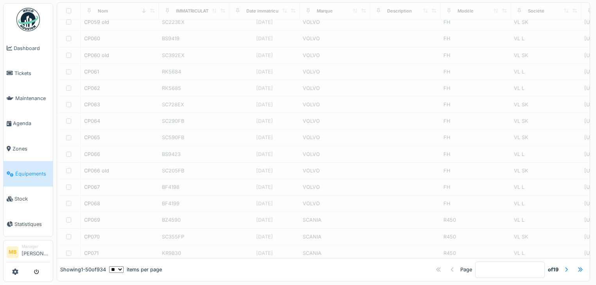
type input "*"
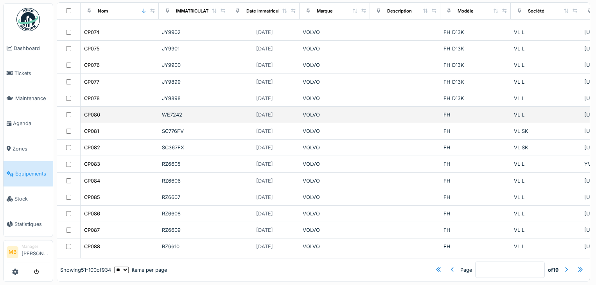
scroll to position [0, 0]
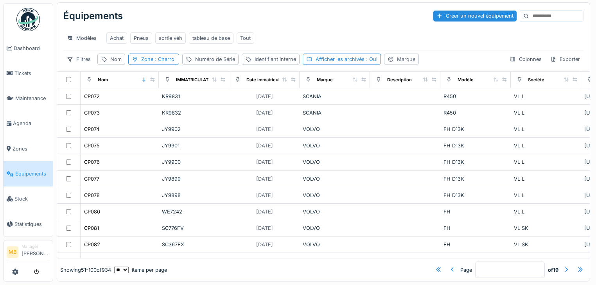
click at [404, 60] on div "Marque" at bounding box center [406, 59] width 18 height 7
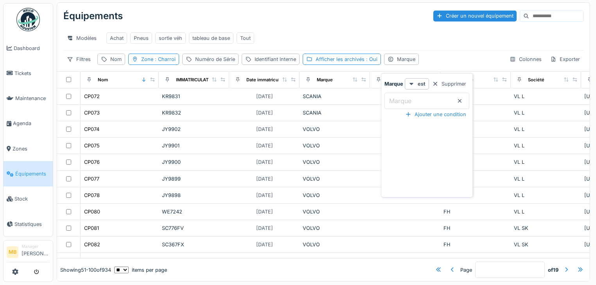
click at [411, 96] on label "Marque" at bounding box center [400, 100] width 25 height 9
click at [411, 93] on input "Marque" at bounding box center [427, 101] width 85 height 16
type input "*****"
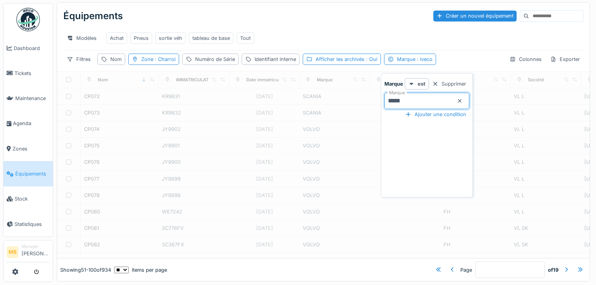
type input "*"
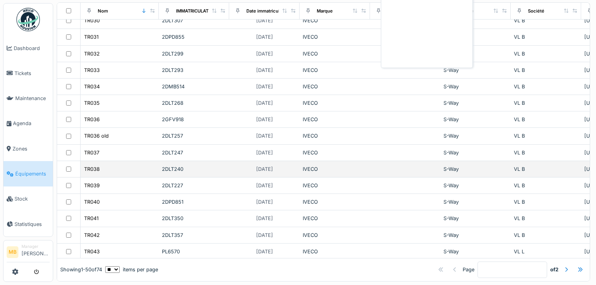
scroll to position [157, 0]
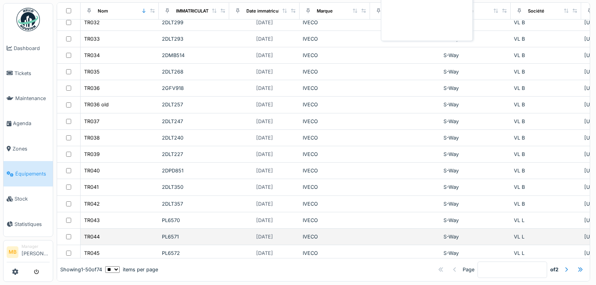
click at [164, 233] on div "PL6571" at bounding box center [194, 236] width 64 height 7
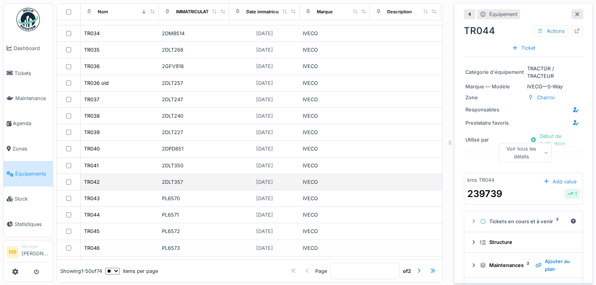
scroll to position [233, 0]
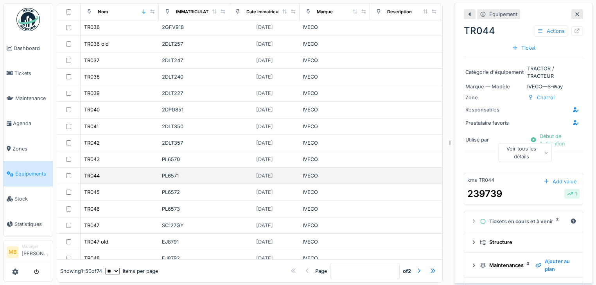
click at [193, 178] on div "PL6571" at bounding box center [194, 175] width 64 height 7
click at [192, 178] on div "PL6571" at bounding box center [194, 175] width 64 height 7
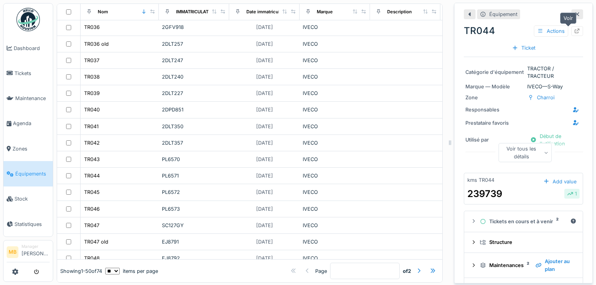
click at [575, 31] on icon at bounding box center [578, 31] width 6 height 5
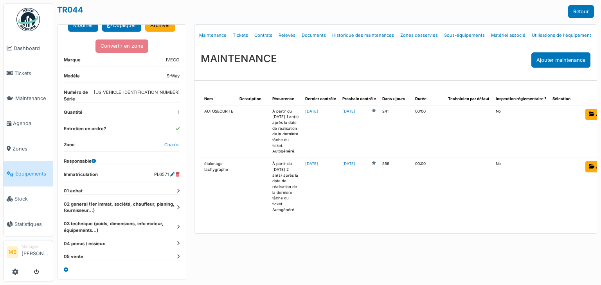
scroll to position [78, 0]
click at [177, 258] on icon at bounding box center [178, 257] width 3 height 4
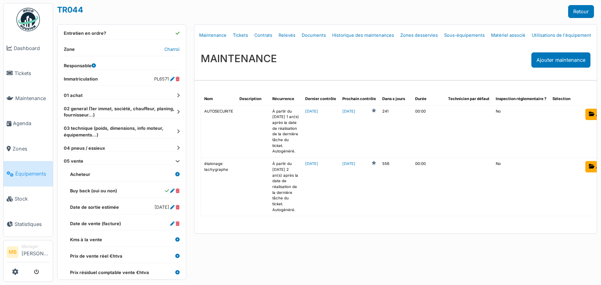
scroll to position [160, 0]
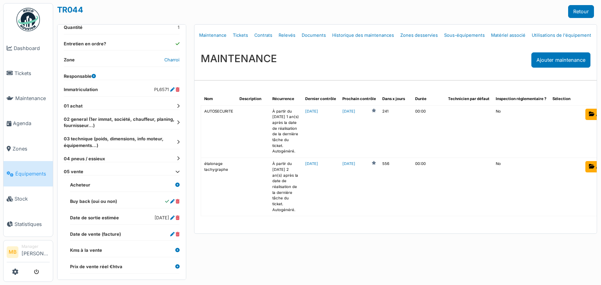
click at [177, 144] on icon at bounding box center [178, 142] width 3 height 4
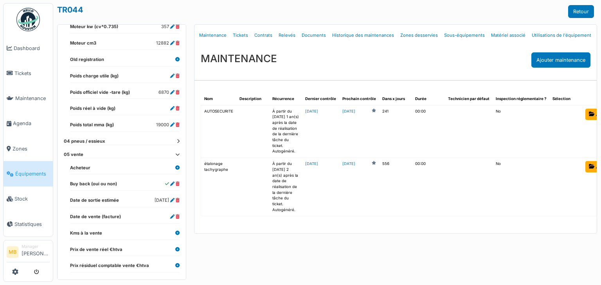
scroll to position [625, 0]
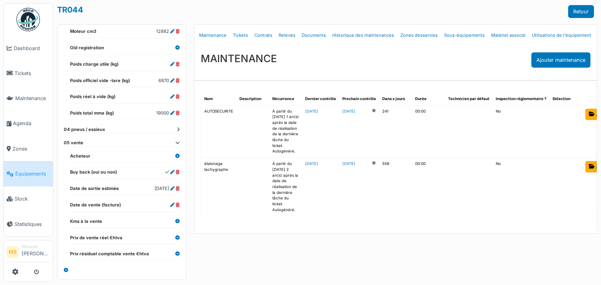
click at [177, 130] on icon at bounding box center [178, 130] width 3 height 4
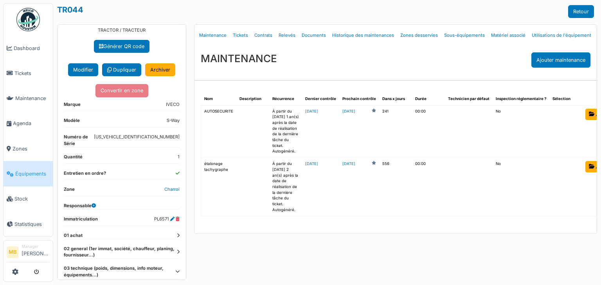
scroll to position [30, 0]
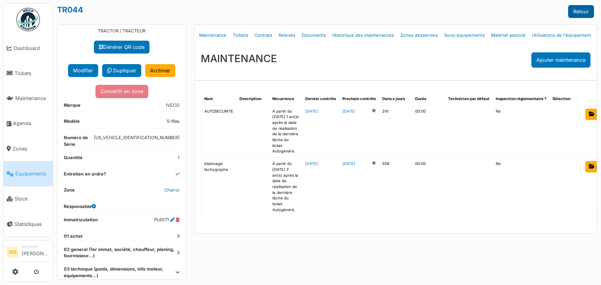
click at [577, 10] on link "Retour" at bounding box center [581, 11] width 26 height 13
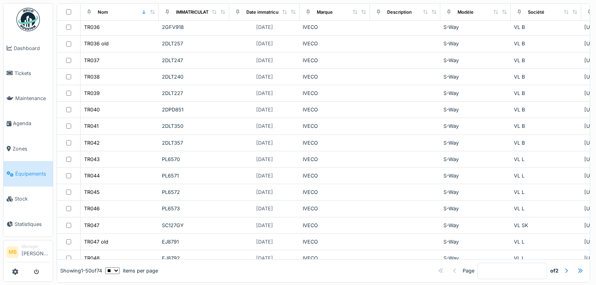
scroll to position [219, 0]
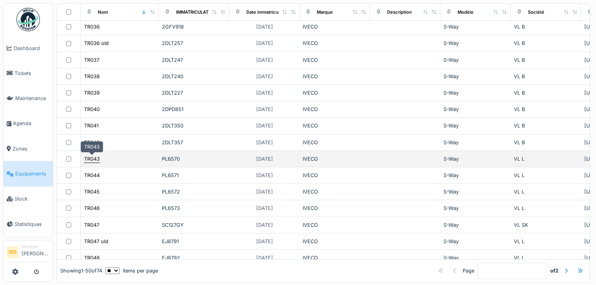
click at [94, 159] on div "TR043" at bounding box center [92, 158] width 16 height 7
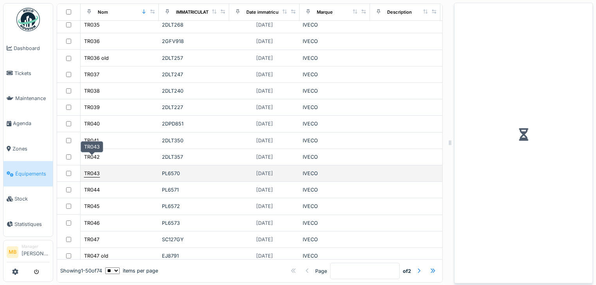
scroll to position [233, 0]
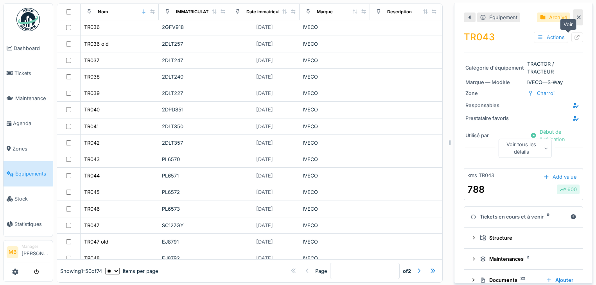
click at [575, 34] on div at bounding box center [578, 37] width 6 height 7
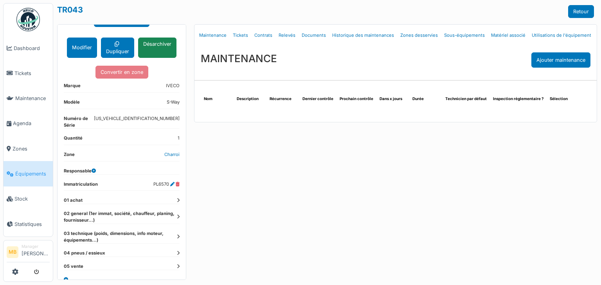
scroll to position [75, 0]
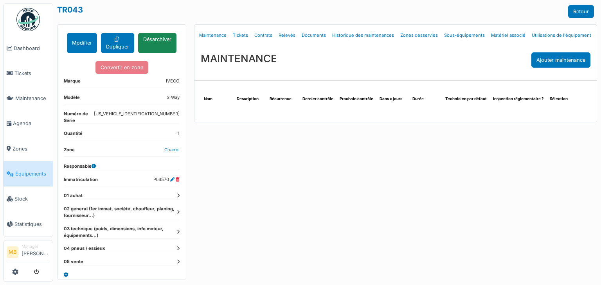
click at [177, 247] on icon at bounding box center [178, 249] width 3 height 4
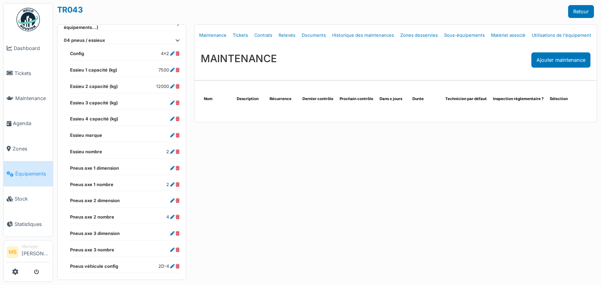
scroll to position [303, 0]
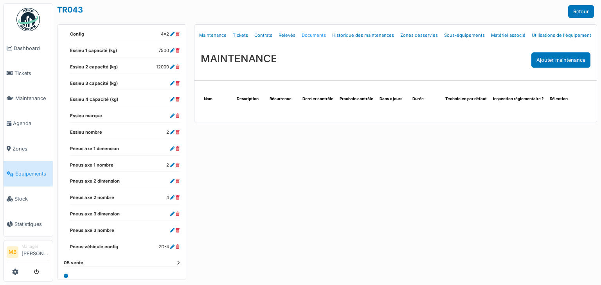
click at [306, 36] on link "Documents" at bounding box center [314, 35] width 31 height 18
select select "***"
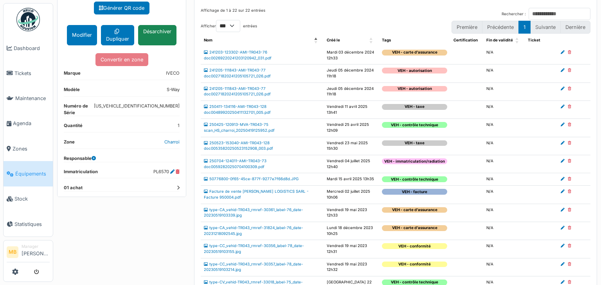
scroll to position [94, 0]
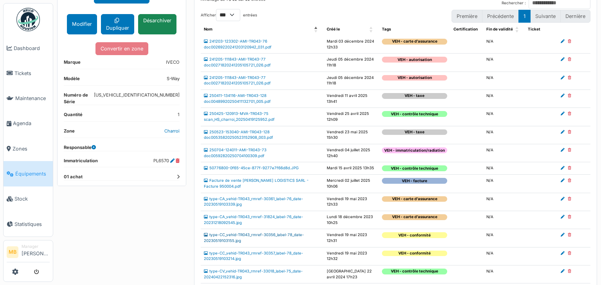
click at [225, 233] on link "type-CC_vehid-TR043_rmref-30356_label-78_date-20230519103155.jpg" at bounding box center [254, 238] width 100 height 10
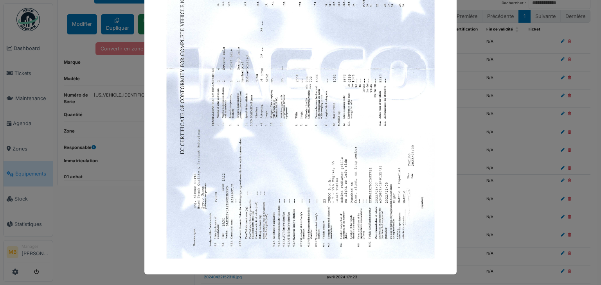
scroll to position [158, 0]
click at [225, 79] on img at bounding box center [300, 67] width 273 height 386
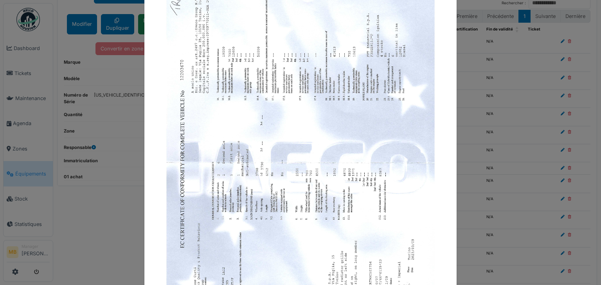
scroll to position [0, 0]
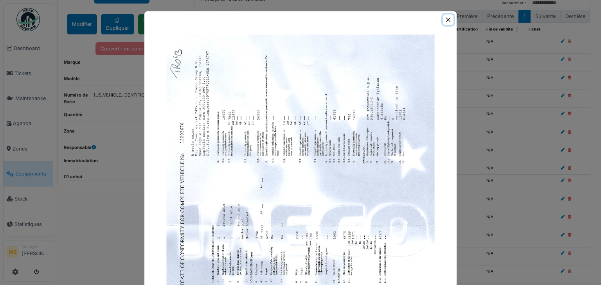
click at [446, 19] on button "Close" at bounding box center [448, 19] width 11 height 11
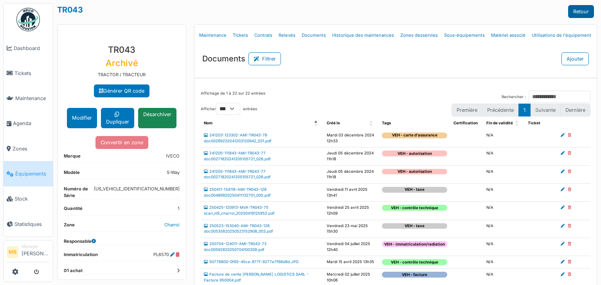
click at [581, 10] on link "Retour" at bounding box center [581, 11] width 26 height 13
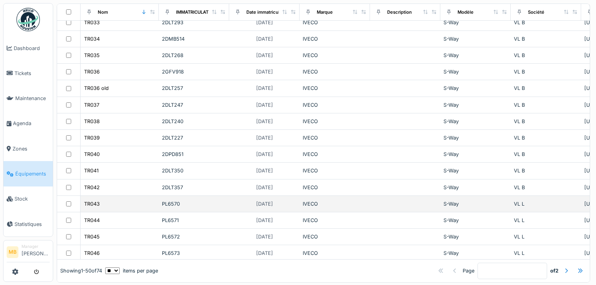
scroll to position [188, 0]
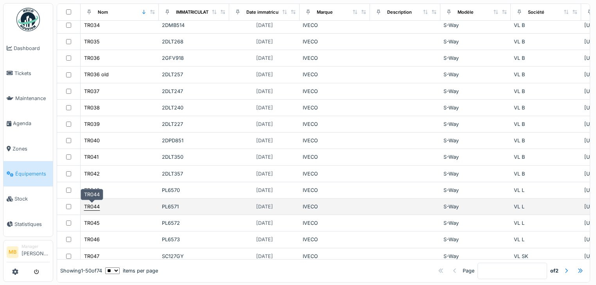
click at [99, 208] on div "TR044" at bounding box center [92, 206] width 16 height 7
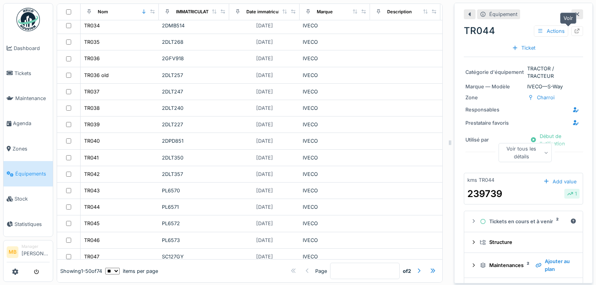
click at [575, 31] on icon at bounding box center [578, 31] width 6 height 5
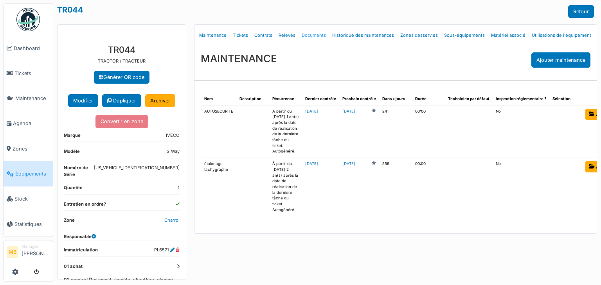
click at [311, 36] on link "Documents" at bounding box center [314, 35] width 31 height 18
select select "***"
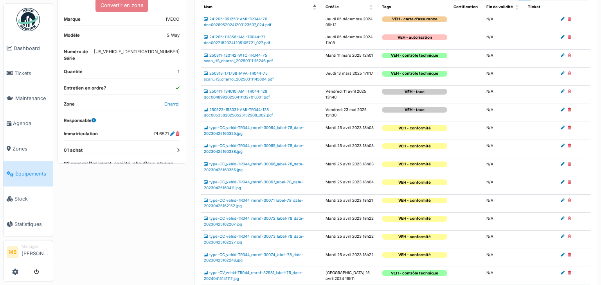
scroll to position [125, 0]
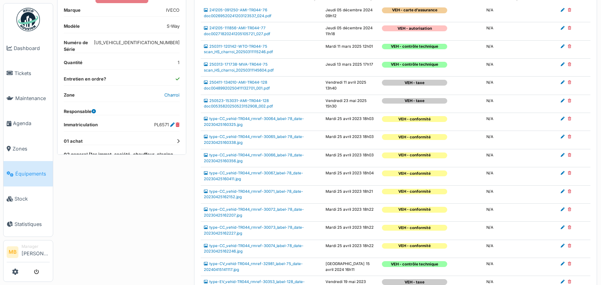
click at [254, 121] on td "type-CC_vehid-TR044_rmref-30064_label-78_date-20230425160325.jpg" at bounding box center [262, 122] width 122 height 18
click at [250, 117] on link "type-CC_vehid-TR044_rmref-30064_label-78_date-20230425160325.jpg" at bounding box center [254, 122] width 100 height 10
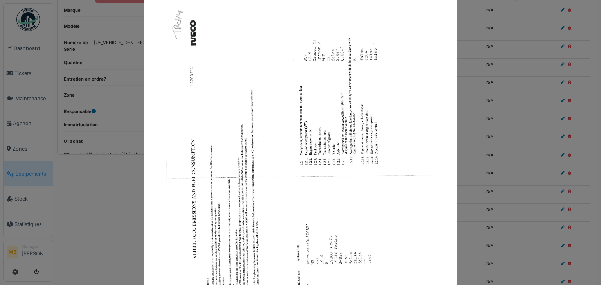
scroll to position [0, 0]
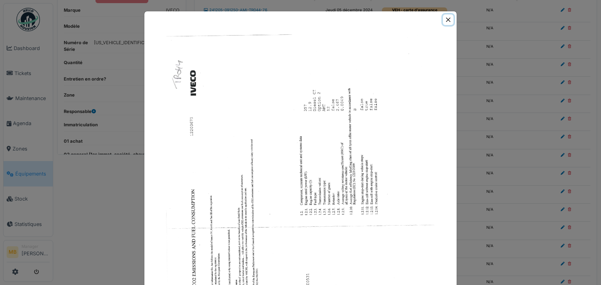
click at [449, 17] on button "Close" at bounding box center [448, 19] width 11 height 11
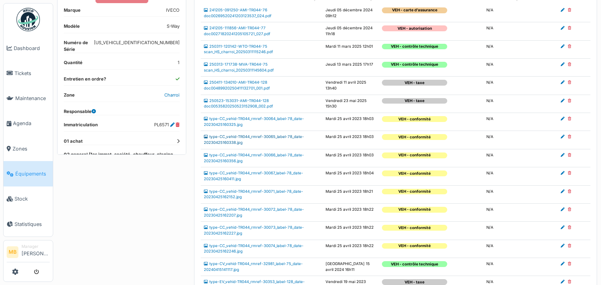
click at [217, 135] on link "type-CC_vehid-TR044_rmref-30065_label-78_date-20230425160338.jpg" at bounding box center [254, 140] width 100 height 10
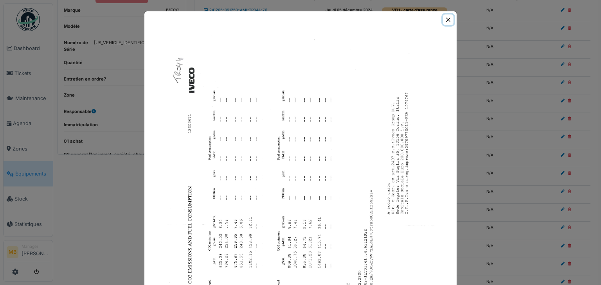
click at [448, 20] on button "Close" at bounding box center [448, 19] width 11 height 11
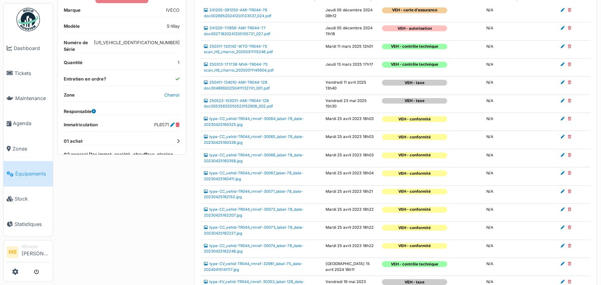
click at [243, 157] on td "type-CC_vehid-TR044_rmref-30066_label-78_date-20230425160356.jpg" at bounding box center [262, 158] width 122 height 18
click at [236, 153] on link "type-CC_vehid-TR044_rmref-30066_label-78_date-20230425160356.jpg" at bounding box center [254, 158] width 100 height 10
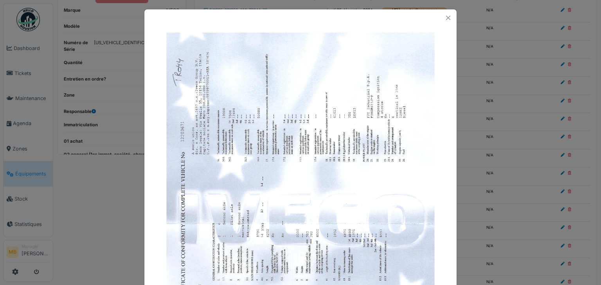
scroll to position [2, 0]
click at [447, 20] on button "Close" at bounding box center [448, 18] width 11 height 11
